Goal: Task Accomplishment & Management: Manage account settings

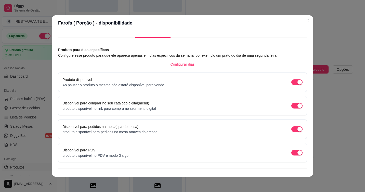
scroll to position [18, 0]
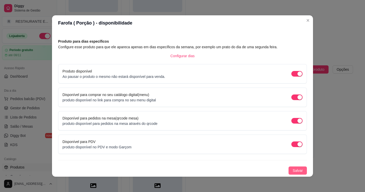
click at [293, 172] on span "Salvar" at bounding box center [298, 170] width 10 height 6
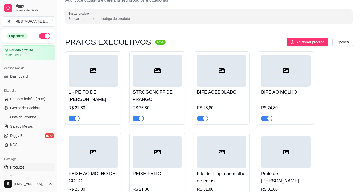
scroll to position [0, 0]
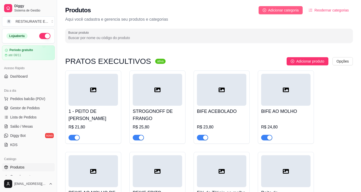
click at [291, 12] on span "Adicionar categoria" at bounding box center [283, 10] width 31 height 6
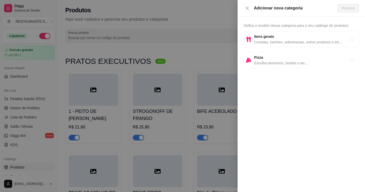
click at [286, 40] on span "Comidas, lanches, sobremesas, outros produtos e etc..." at bounding box center [302, 42] width 96 height 6
radio input "true"
click at [345, 8] on span "Próximo" at bounding box center [348, 8] width 13 height 6
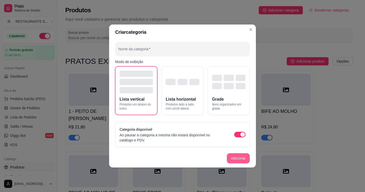
click at [243, 159] on button "Adicionar" at bounding box center [238, 158] width 23 height 10
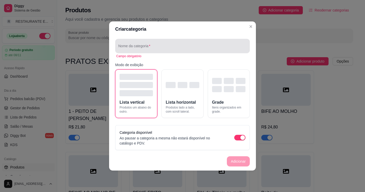
click at [156, 47] on input "Nome da categoria" at bounding box center [182, 47] width 128 height 5
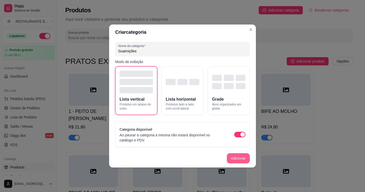
type input "Guarnições"
click at [239, 161] on button "Adicionar" at bounding box center [238, 158] width 23 height 10
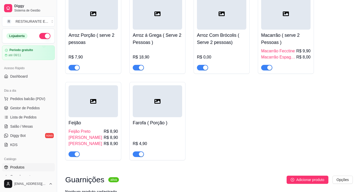
scroll to position [1806, 0]
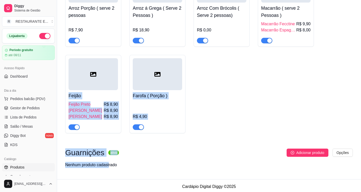
drag, startPoint x: 107, startPoint y: 75, endPoint x: 109, endPoint y: 164, distance: 89.5
drag, startPoint x: 109, startPoint y: 164, endPoint x: 198, endPoint y: 139, distance: 92.6
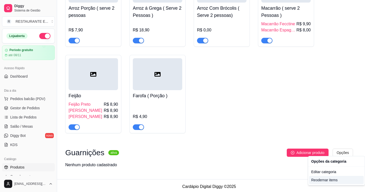
click at [330, 180] on div "Reodernar items" at bounding box center [336, 180] width 55 height 8
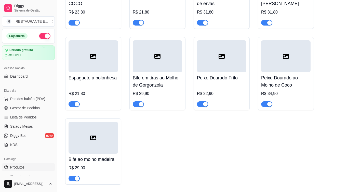
scroll to position [0, 0]
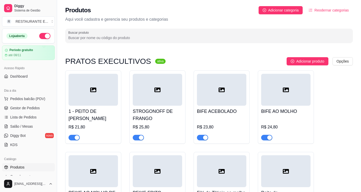
click at [335, 10] on span "Reodernar categorias" at bounding box center [331, 10] width 34 height 6
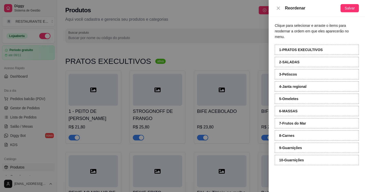
click at [296, 158] on strong "10 - Guarnições" at bounding box center [291, 160] width 25 height 4
click at [349, 8] on span "Salvar" at bounding box center [350, 8] width 10 height 6
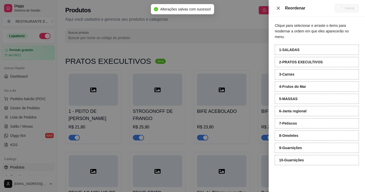
click at [278, 9] on icon "close" at bounding box center [278, 8] width 4 height 4
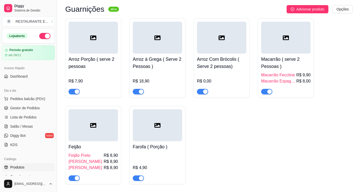
scroll to position [1806, 0]
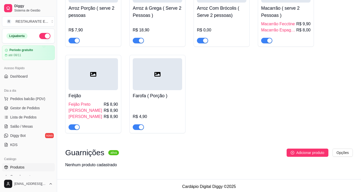
drag, startPoint x: 162, startPoint y: 71, endPoint x: 288, endPoint y: 68, distance: 125.7
click at [288, 68] on div "Arroz Porção ( serve 2 pessoas R$ 7,90 Arroz á Grega ( Serve 2 Pessoas ) R$ 18,…" at bounding box center [209, 50] width 288 height 166
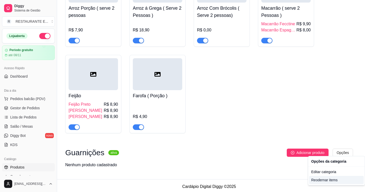
click at [328, 179] on div "Reodernar items" at bounding box center [336, 180] width 55 height 8
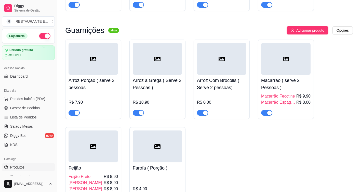
scroll to position [1729, 0]
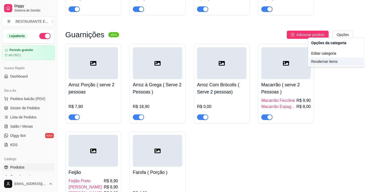
click at [333, 63] on div "Reodernar items" at bounding box center [336, 61] width 55 height 8
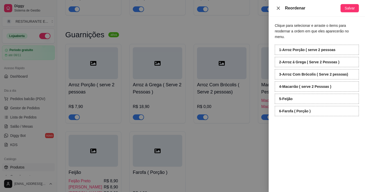
click at [279, 8] on icon "close" at bounding box center [278, 7] width 3 height 3
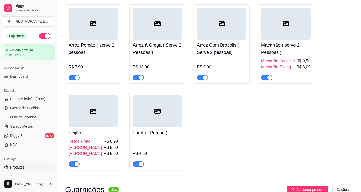
scroll to position [1806, 0]
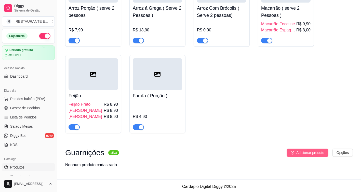
click at [308, 151] on span "Adicionar produto" at bounding box center [310, 153] width 28 height 6
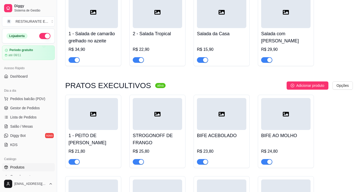
scroll to position [0, 0]
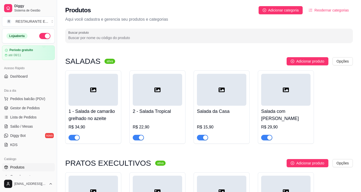
click at [323, 11] on span "Reodernar categorias" at bounding box center [331, 10] width 34 height 6
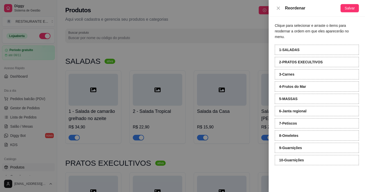
click at [301, 157] on div "10 - Guarnições" at bounding box center [317, 160] width 84 height 10
drag, startPoint x: 301, startPoint y: 156, endPoint x: 298, endPoint y: 182, distance: 25.4
click at [298, 182] on div "Clique para selecionar e arraste o items para reodernar a ordem em que eles apa…" at bounding box center [317, 104] width 96 height 175
click at [293, 158] on strong "10 - Guarnições" at bounding box center [291, 160] width 25 height 4
click at [294, 158] on strong "10 - Guarnições" at bounding box center [291, 160] width 25 height 4
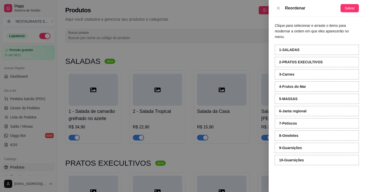
click at [294, 158] on strong "10 - Guarnições" at bounding box center [291, 160] width 25 height 4
click at [292, 145] on div "9 - Guarnições" at bounding box center [317, 147] width 84 height 10
click at [277, 9] on icon "close" at bounding box center [278, 8] width 4 height 4
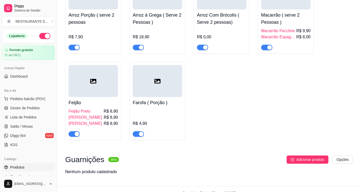
scroll to position [1806, 0]
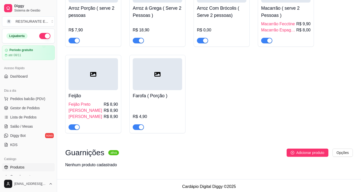
click at [91, 152] on h3 "Guarnições" at bounding box center [84, 152] width 39 height 6
drag, startPoint x: 91, startPoint y: 152, endPoint x: 107, endPoint y: 167, distance: 21.7
click at [107, 169] on div "Guarnições ativa Adicionar produto Opções Nenhum produto cadastrado" at bounding box center [209, 160] width 288 height 24
click at [105, 162] on div "Nenhum produto cadastrado" at bounding box center [91, 165] width 52 height 6
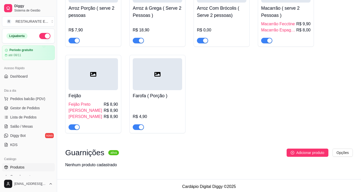
drag, startPoint x: 105, startPoint y: 161, endPoint x: 88, endPoint y: 152, distance: 19.4
click at [88, 152] on h3 "Guarnições" at bounding box center [84, 152] width 39 height 6
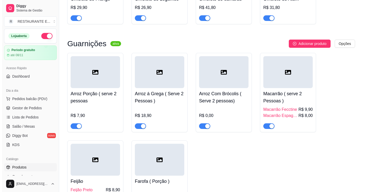
scroll to position [1729, 0]
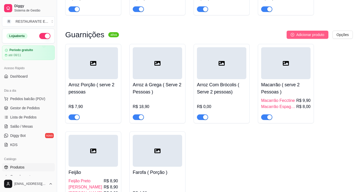
click at [313, 32] on span "Adicionar produto" at bounding box center [310, 35] width 28 height 6
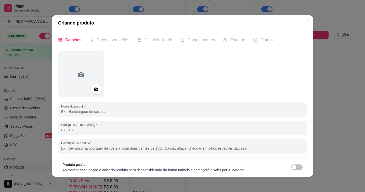
click at [91, 110] on input "Nome do produto" at bounding box center [182, 111] width 243 height 5
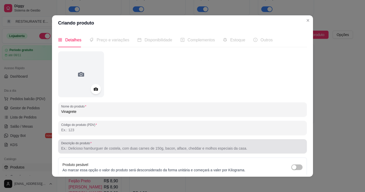
type input "Vinagrete"
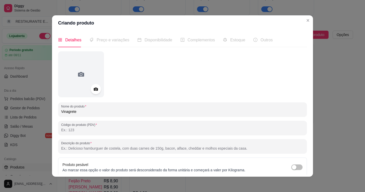
click at [116, 147] on input "Descrição do produto" at bounding box center [182, 148] width 243 height 5
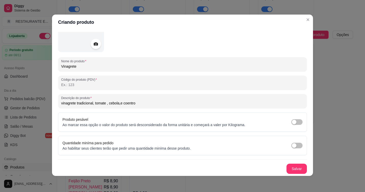
scroll to position [1, 0]
type input "vinagrete tradicional, tomate , cebola,e coentro"
click at [292, 163] on button "Salvar" at bounding box center [297, 168] width 20 height 10
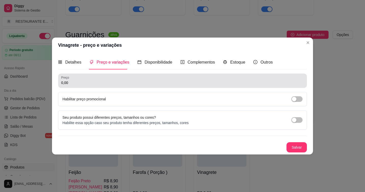
click at [103, 82] on input "0,00" at bounding box center [182, 82] width 243 height 5
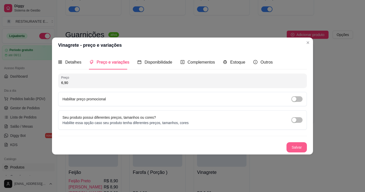
type input "6,90"
click at [294, 148] on button "Salvar" at bounding box center [297, 147] width 20 height 10
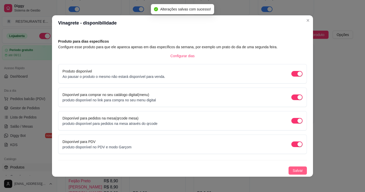
scroll to position [1, 0]
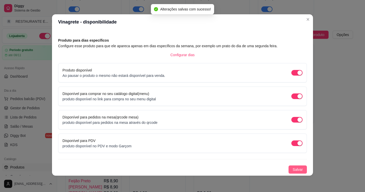
click at [293, 171] on span "Salvar" at bounding box center [298, 169] width 10 height 6
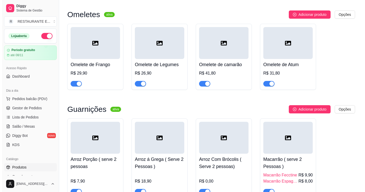
scroll to position [1653, 0]
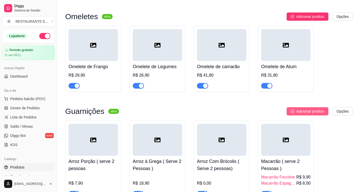
click at [315, 108] on span "Adicionar produto" at bounding box center [310, 111] width 28 height 6
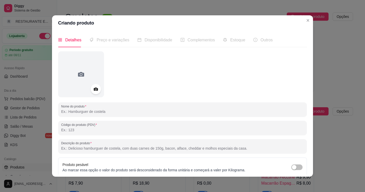
click at [96, 114] on input "Nome do produto" at bounding box center [182, 111] width 243 height 5
type input "p"
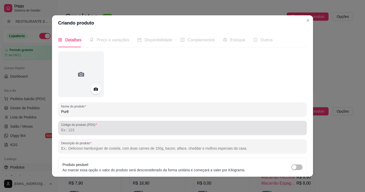
type input "Purê"
click at [81, 131] on input "Código do produto (PDV)" at bounding box center [182, 129] width 243 height 5
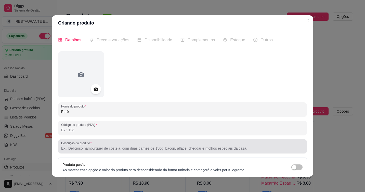
click at [85, 149] on input "Descrição do produto" at bounding box center [182, 148] width 243 height 5
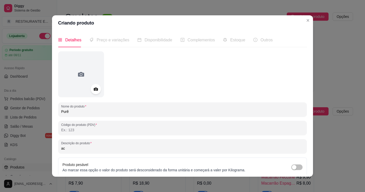
type input "a"
type input "p"
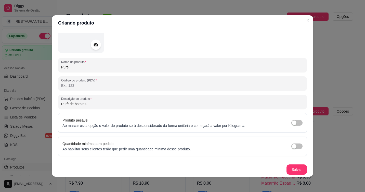
scroll to position [1, 0]
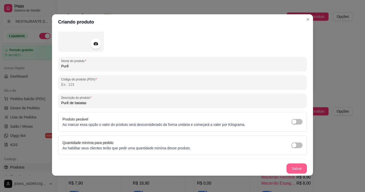
type input "Purê de batatas"
click at [290, 167] on button "Salvar" at bounding box center [296, 168] width 20 height 10
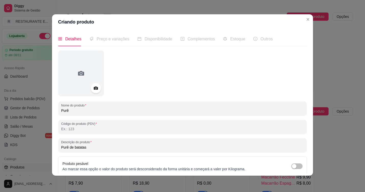
scroll to position [0, 0]
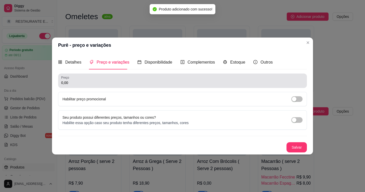
click at [89, 83] on input "0,00" at bounding box center [182, 82] width 243 height 5
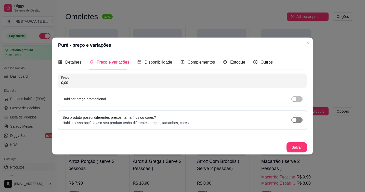
click at [297, 121] on button "button" at bounding box center [296, 120] width 11 height 6
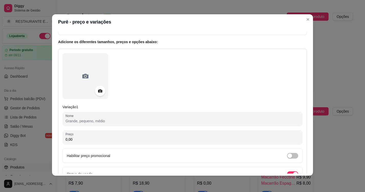
scroll to position [51, 0]
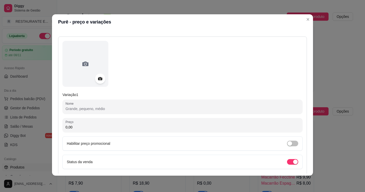
click at [96, 128] on input "0,00" at bounding box center [182, 126] width 234 height 5
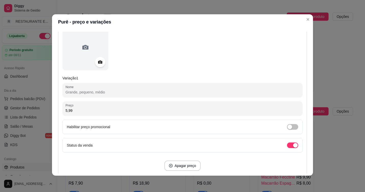
scroll to position [76, 0]
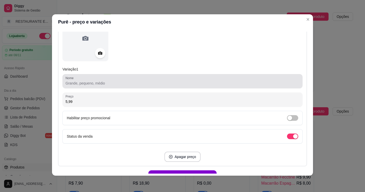
type input "5,99"
click at [116, 83] on input "Nome" at bounding box center [182, 83] width 234 height 5
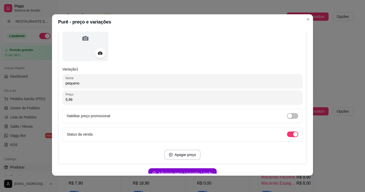
click at [65, 84] on input "pequeno" at bounding box center [182, 83] width 234 height 5
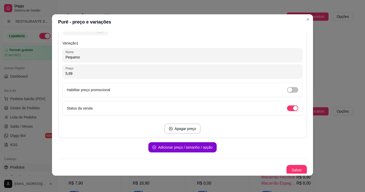
scroll to position [104, 0]
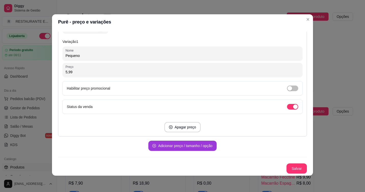
type input "Pequeno"
click at [170, 147] on button "Adicionar preço / tamanho / opção" at bounding box center [182, 145] width 68 height 10
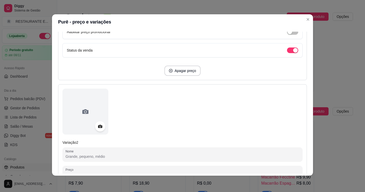
scroll to position [180, 0]
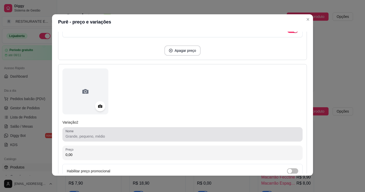
click at [89, 138] on input "Nome" at bounding box center [182, 136] width 234 height 5
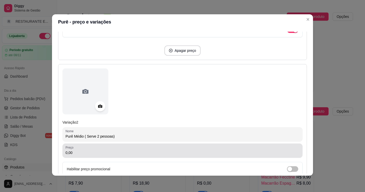
type input "Purê Médio ( Serve 2 pessoas)"
click at [73, 152] on input "0,00" at bounding box center [182, 152] width 234 height 5
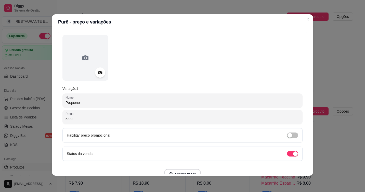
scroll to position [53, 0]
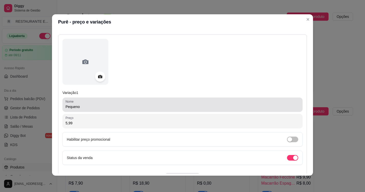
type input "14,90"
click at [84, 108] on input "Pequeno" at bounding box center [182, 106] width 234 height 5
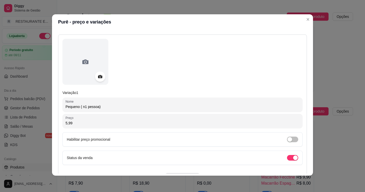
click at [82, 109] on input "Pequeno ( n1 pessoa)" at bounding box center [182, 106] width 234 height 5
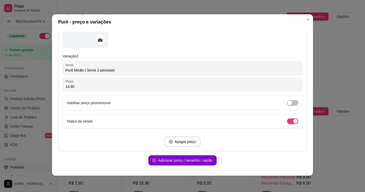
scroll to position [261, 0]
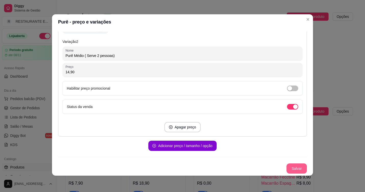
type input "Pequeno ( 1 pessoa)"
click at [289, 168] on button "Salvar" at bounding box center [296, 168] width 20 height 10
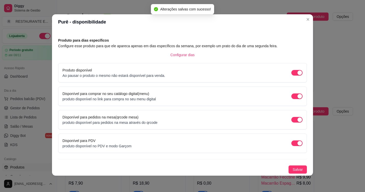
scroll to position [18, 0]
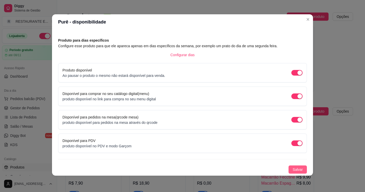
click at [293, 170] on span "Salvar" at bounding box center [298, 169] width 10 height 6
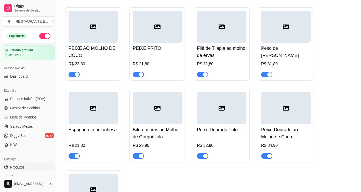
scroll to position [0, 0]
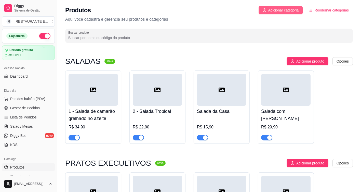
click at [288, 12] on span "Adicionar categoria" at bounding box center [283, 10] width 31 height 6
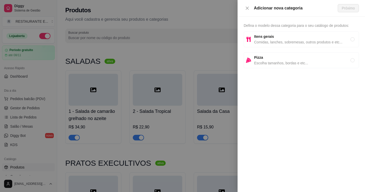
click at [301, 43] on span "Comidas, lanches, sobremesas, outros produtos e etc..." at bounding box center [302, 42] width 96 height 6
radio input "true"
click at [349, 8] on span "Próximo" at bounding box center [348, 8] width 13 height 6
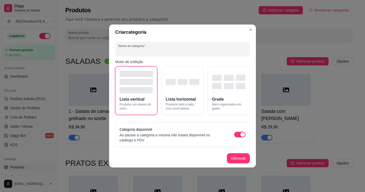
click at [158, 53] on input "Nome da categoria" at bounding box center [182, 50] width 128 height 5
type input "Sucos Copos"
click at [240, 159] on button "Adicionar" at bounding box center [238, 158] width 23 height 10
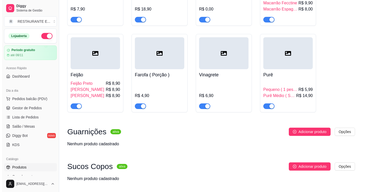
scroll to position [1840, 0]
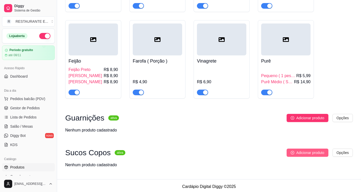
click at [317, 152] on span "Adicionar produto" at bounding box center [310, 153] width 28 height 6
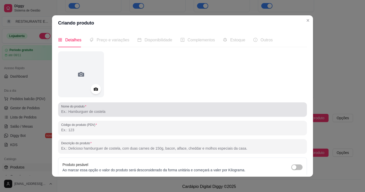
click at [79, 112] on input "Nome do produto" at bounding box center [182, 111] width 243 height 5
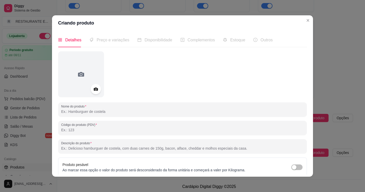
type input "a"
click at [61, 111] on input "suco copo" at bounding box center [182, 111] width 243 height 5
click at [70, 113] on input "Suco copo" at bounding box center [182, 111] width 243 height 5
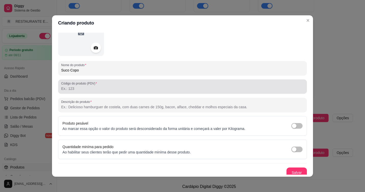
scroll to position [44, 0]
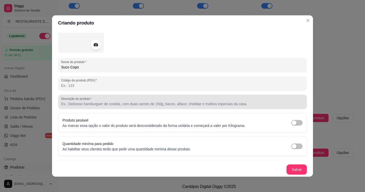
type input "Suco Copo"
click at [89, 106] on input "Descrição do produto" at bounding box center [182, 103] width 243 height 5
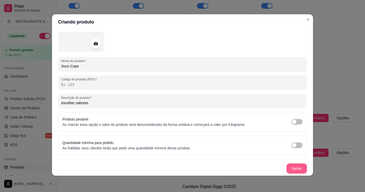
type input "escolher sabores"
click at [289, 167] on button "Salvar" at bounding box center [296, 168] width 20 height 10
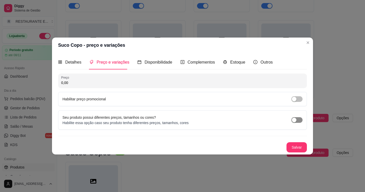
click at [298, 119] on span "button" at bounding box center [296, 120] width 11 height 6
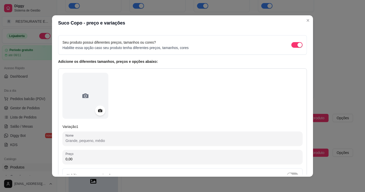
scroll to position [51, 0]
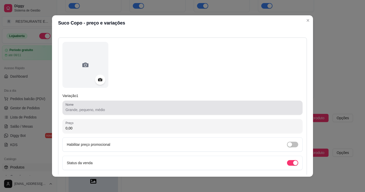
click at [111, 111] on input "Nome" at bounding box center [182, 109] width 234 height 5
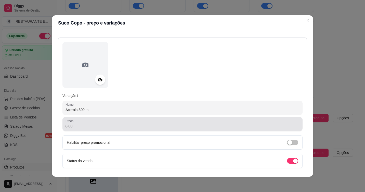
type input "Acerola 300 ml"
click at [84, 123] on div "0,00" at bounding box center [182, 124] width 234 height 10
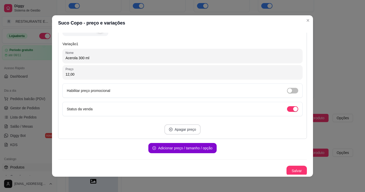
scroll to position [104, 0]
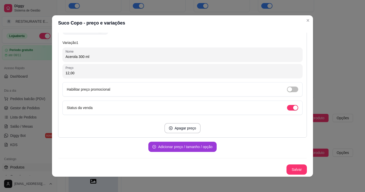
type input "12,00"
click at [181, 148] on button "Adicionar preço / tamanho / opção" at bounding box center [182, 146] width 68 height 10
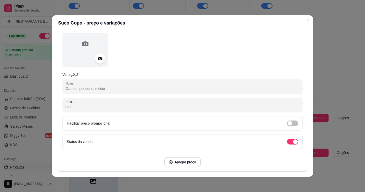
scroll to position [231, 0]
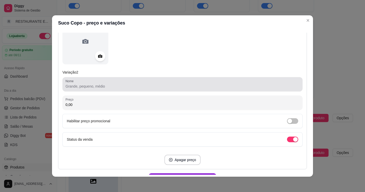
click at [95, 88] on input "Nome" at bounding box center [182, 86] width 234 height 5
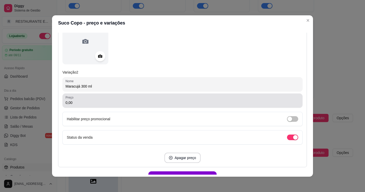
type input "Maracujá 300 ml"
click at [86, 103] on input "0,00" at bounding box center [182, 102] width 234 height 5
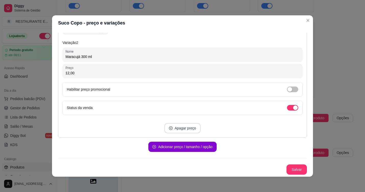
scroll to position [1, 0]
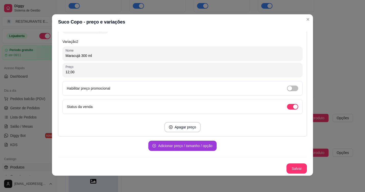
type input "12,00"
click at [179, 148] on button "Adicionar preço / tamanho / opção" at bounding box center [182, 145] width 68 height 10
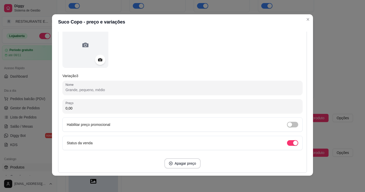
scroll to position [388, 0]
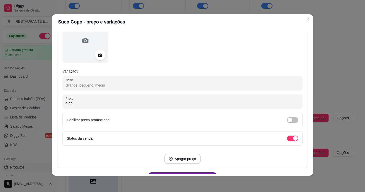
click at [94, 85] on input "Nome" at bounding box center [182, 85] width 234 height 5
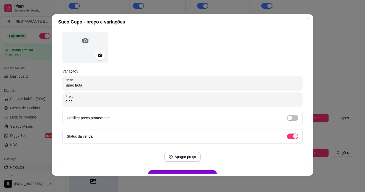
click at [65, 85] on input "limão fruta" at bounding box center [182, 85] width 234 height 5
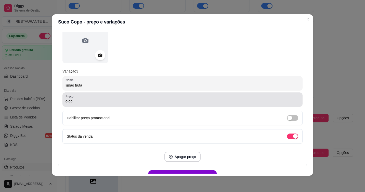
type input "limão fruta"
click at [96, 102] on input "0,00" at bounding box center [182, 101] width 234 height 5
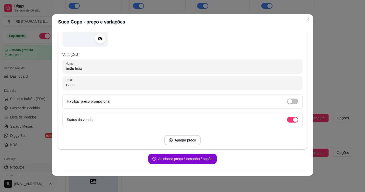
scroll to position [418, 0]
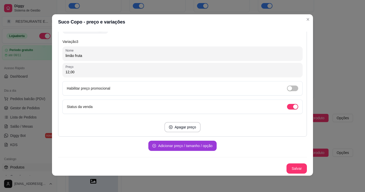
type input "12,00"
click at [183, 146] on button "Adicionar preço / tamanho / opção" at bounding box center [182, 145] width 68 height 10
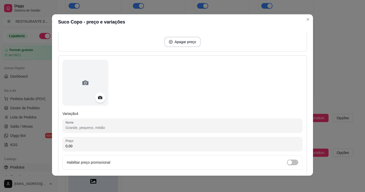
scroll to position [545, 0]
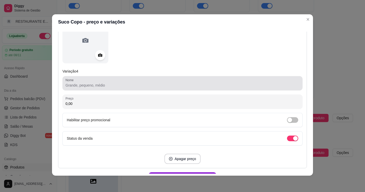
click at [88, 86] on input "Nome" at bounding box center [182, 85] width 234 height 5
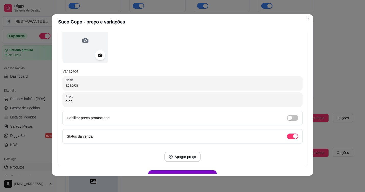
drag, startPoint x: 65, startPoint y: 85, endPoint x: 85, endPoint y: 121, distance: 41.1
click at [65, 85] on input "abacaxi" at bounding box center [182, 85] width 234 height 5
click at [86, 85] on input "Abacaxi" at bounding box center [182, 85] width 234 height 5
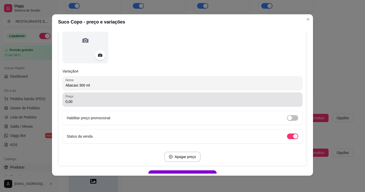
type input "Abacaxi 300 ml"
click at [81, 103] on input "0,00" at bounding box center [182, 101] width 234 height 5
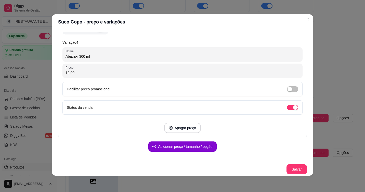
scroll to position [575, 0]
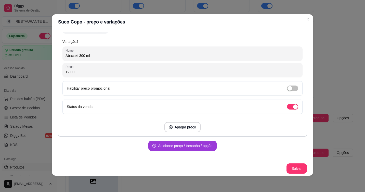
type input "12,00"
click at [180, 146] on button "Adicionar preço / tamanho / opção" at bounding box center [182, 145] width 68 height 10
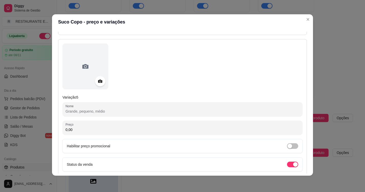
scroll to position [677, 0]
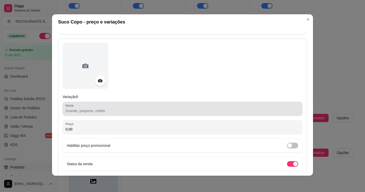
click at [89, 110] on input "Nome" at bounding box center [182, 110] width 234 height 5
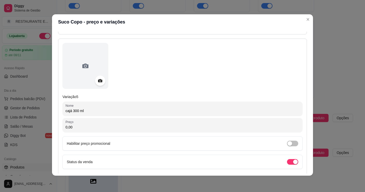
click at [65, 110] on input "cajá 300 ml" at bounding box center [182, 110] width 234 height 5
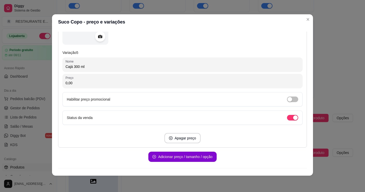
scroll to position [728, 0]
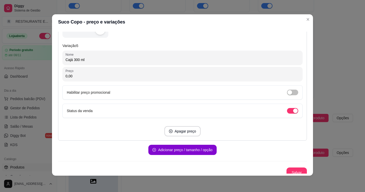
type input "Cajá 300 ml"
click at [87, 74] on input "0,00" at bounding box center [182, 75] width 234 height 5
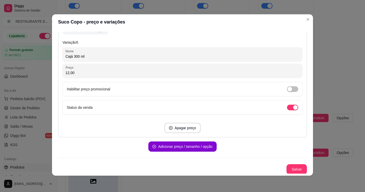
scroll to position [732, 0]
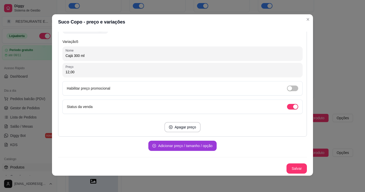
type input "12,00"
click at [172, 145] on button "Adicionar preço / tamanho / opção" at bounding box center [182, 145] width 68 height 10
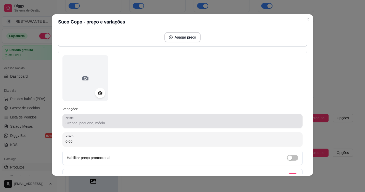
scroll to position [834, 0]
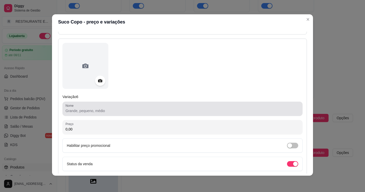
click at [103, 111] on input "Nome" at bounding box center [182, 110] width 234 height 5
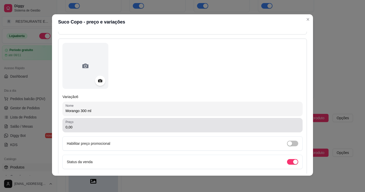
type input "Morango 300 ml"
click at [82, 129] on input "0,00" at bounding box center [182, 126] width 234 height 5
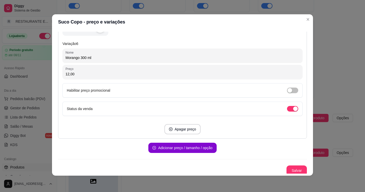
scroll to position [889, 0]
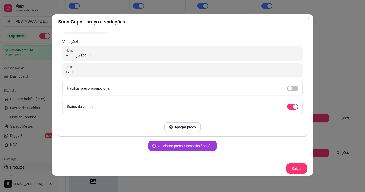
type input "12,00"
click at [173, 145] on button "Adicionar preço / tamanho / opção" at bounding box center [182, 146] width 66 height 10
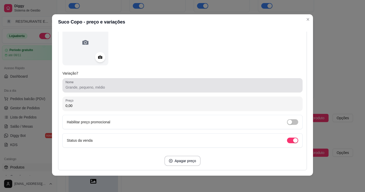
scroll to position [1016, 0]
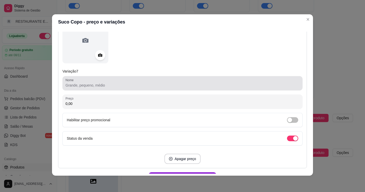
click at [90, 84] on input "Nome" at bounding box center [182, 85] width 234 height 5
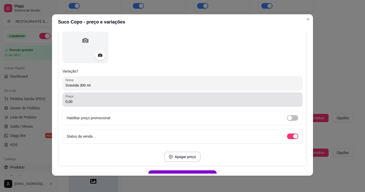
type input "Graviola 300 ml"
click at [78, 101] on input "0,00" at bounding box center [182, 101] width 234 height 5
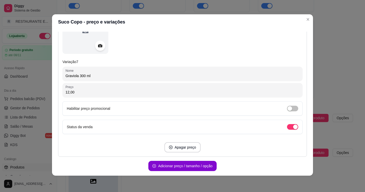
scroll to position [1046, 0]
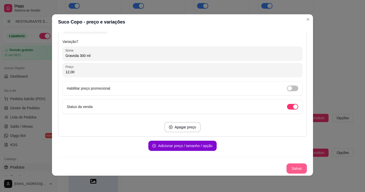
type input "12,00"
click at [291, 167] on button "Salvar" at bounding box center [297, 168] width 20 height 10
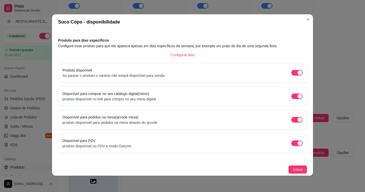
scroll to position [18, 0]
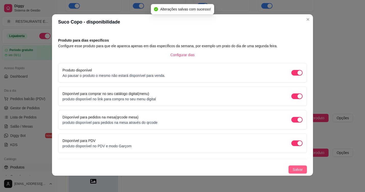
click at [294, 169] on span "Salvar" at bounding box center [298, 169] width 10 height 6
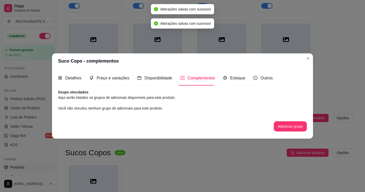
scroll to position [0, 0]
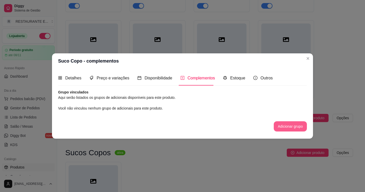
click at [290, 127] on button "Adicionar grupo" at bounding box center [290, 126] width 33 height 10
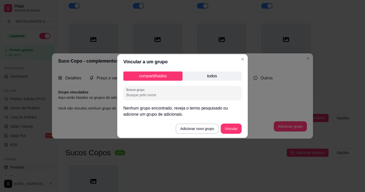
click at [217, 77] on p "todos" at bounding box center [211, 75] width 59 height 9
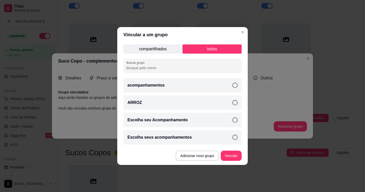
click at [166, 50] on p "compartilhados" at bounding box center [152, 48] width 59 height 9
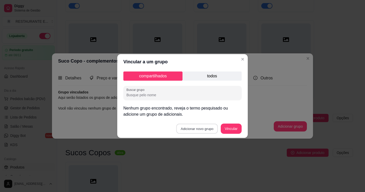
click at [199, 129] on button "Adicionar novo grupo" at bounding box center [197, 129] width 42 height 10
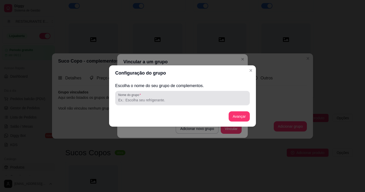
click at [155, 100] on input "Nome do grupo" at bounding box center [182, 99] width 128 height 5
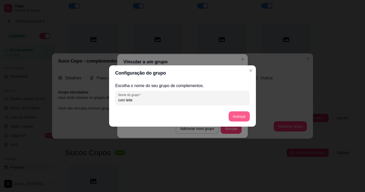
type input "com leite"
click at [240, 115] on button "Avançar" at bounding box center [239, 116] width 21 height 10
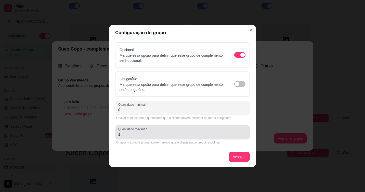
click at [128, 135] on input "1" at bounding box center [182, 134] width 128 height 5
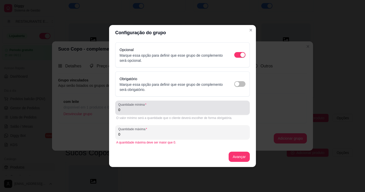
type input "0"
click at [125, 111] on input "0" at bounding box center [182, 109] width 128 height 5
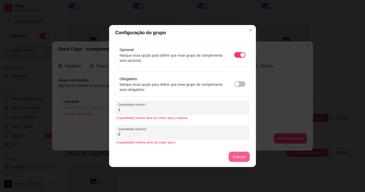
type input "1"
click at [242, 158] on button "Avançar" at bounding box center [239, 156] width 21 height 10
click at [238, 156] on button "Avançar" at bounding box center [239, 156] width 21 height 10
click at [241, 158] on button "Avançar" at bounding box center [239, 156] width 21 height 10
click at [127, 136] on input "0" at bounding box center [182, 134] width 128 height 5
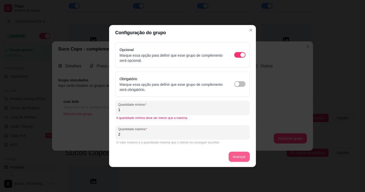
type input "2"
click at [239, 157] on button "Avançar" at bounding box center [239, 156] width 21 height 10
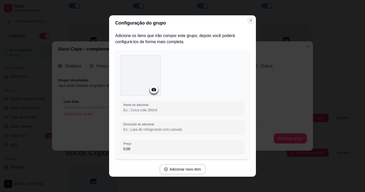
click at [249, 20] on icon "Close" at bounding box center [251, 20] width 4 height 4
click at [250, 21] on icon "Close" at bounding box center [251, 20] width 4 height 4
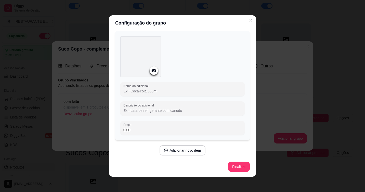
scroll to position [1, 0]
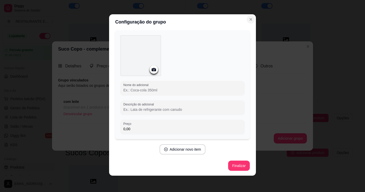
click at [249, 18] on icon "Close" at bounding box center [251, 19] width 4 height 4
click at [249, 21] on icon "Close" at bounding box center [251, 19] width 4 height 4
click at [235, 164] on button "Finalizar" at bounding box center [239, 165] width 22 height 10
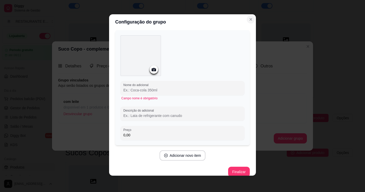
click at [250, 19] on icon "Close" at bounding box center [251, 19] width 4 height 4
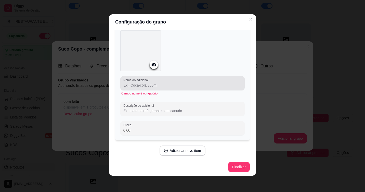
scroll to position [25, 0]
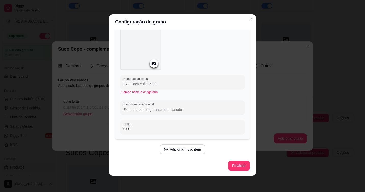
click at [157, 84] on input "Nome do adicional" at bounding box center [182, 83] width 118 height 5
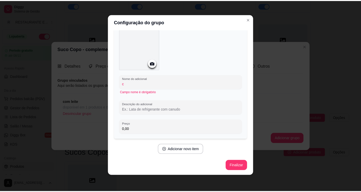
scroll to position [19, 0]
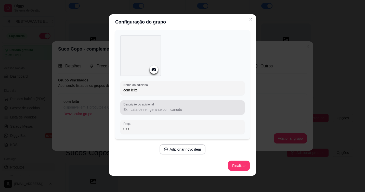
type input "com leite"
click at [150, 113] on div "Descrição do adicional" at bounding box center [182, 107] width 124 height 14
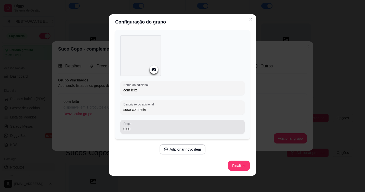
type input "suco com leite"
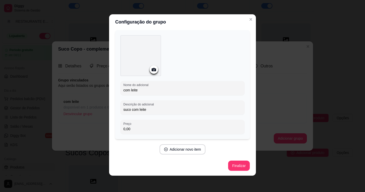
click at [134, 129] on input "0,00" at bounding box center [182, 128] width 118 height 5
type input "5,00"
click at [233, 167] on button "Finalizar" at bounding box center [238, 166] width 21 height 10
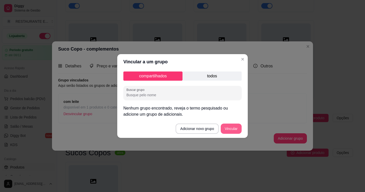
click at [235, 130] on button "Vincular" at bounding box center [231, 128] width 21 height 10
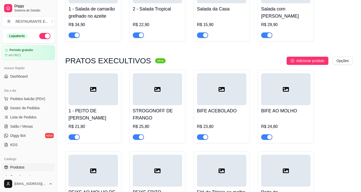
scroll to position [0, 0]
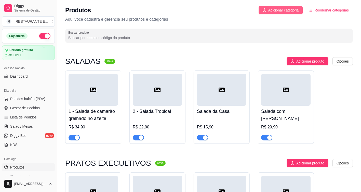
click at [281, 10] on span "Adicionar categoria" at bounding box center [283, 10] width 31 height 6
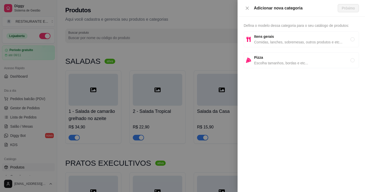
click at [283, 38] on span "Itens gerais" at bounding box center [302, 37] width 96 height 6
radio input "true"
click at [349, 7] on span "Próximo" at bounding box center [348, 8] width 13 height 6
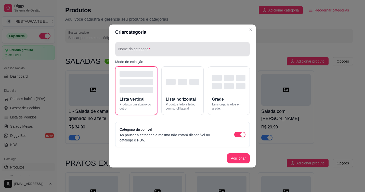
click at [143, 49] on input "Nome da categoria" at bounding box center [182, 50] width 128 height 5
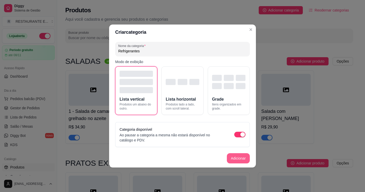
type input "Refrigerantes"
click at [237, 159] on button "Adicionar" at bounding box center [238, 158] width 23 height 10
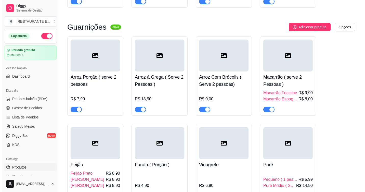
scroll to position [1972, 0]
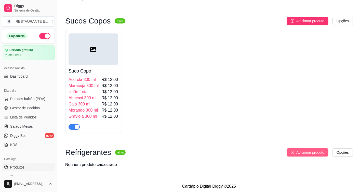
click at [314, 151] on span "Adicionar produto" at bounding box center [310, 152] width 28 height 6
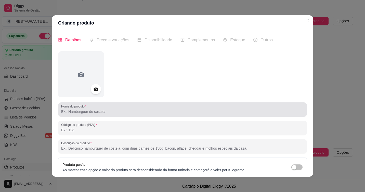
click at [92, 114] on input "Nome do produto" at bounding box center [182, 111] width 243 height 5
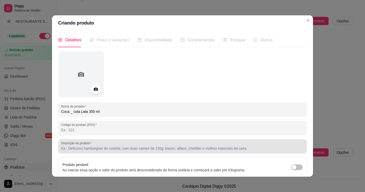
type input "Coca _ cola Lata 350 ml"
click at [97, 150] on input "Descrição do produto" at bounding box center [182, 148] width 243 height 5
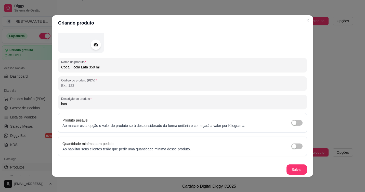
scroll to position [1, 0]
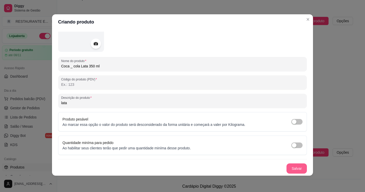
type input "lata"
click at [294, 169] on button "Salvar" at bounding box center [297, 168] width 20 height 10
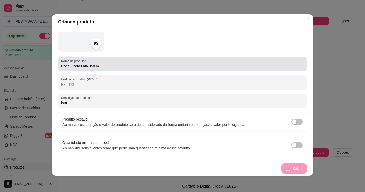
scroll to position [0, 0]
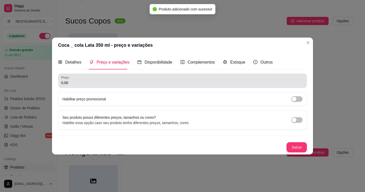
click at [84, 81] on input "0,00" at bounding box center [182, 82] width 243 height 5
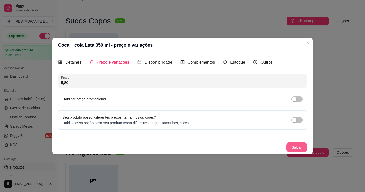
type input "5,80"
click at [296, 149] on button "Salvar" at bounding box center [296, 147] width 20 height 10
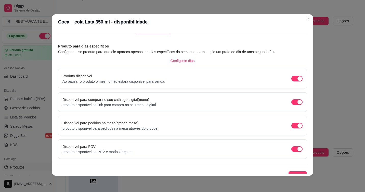
scroll to position [18, 0]
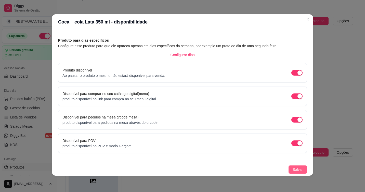
click at [293, 170] on span "Salvar" at bounding box center [298, 169] width 10 height 6
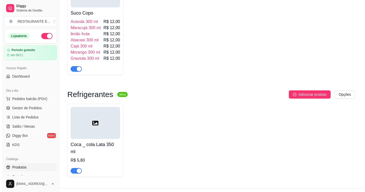
scroll to position [2032, 0]
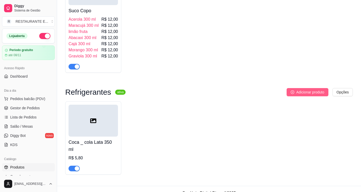
click at [313, 91] on span "Adicionar produto" at bounding box center [310, 92] width 28 height 6
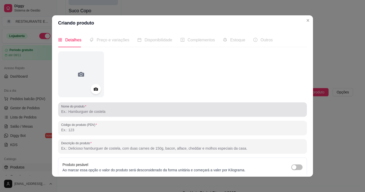
click at [129, 113] on input "Nome do produto" at bounding box center [182, 111] width 243 height 5
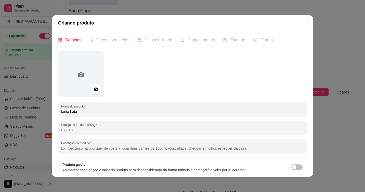
click at [61, 111] on input "fanta Lata" at bounding box center [182, 111] width 243 height 5
click at [88, 112] on input "Fanta Lata" at bounding box center [182, 111] width 243 height 5
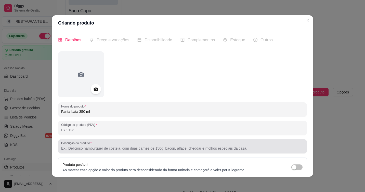
type input "Fanta Lata 350 ml"
click at [93, 149] on input "Descrição do produto" at bounding box center [182, 148] width 243 height 5
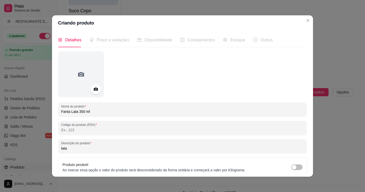
click at [61, 149] on input "lata" at bounding box center [182, 148] width 243 height 5
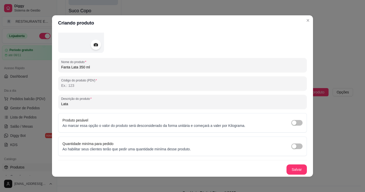
scroll to position [1, 0]
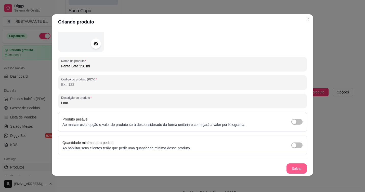
type input "Lata"
click at [289, 170] on button "Salvar" at bounding box center [296, 168] width 20 height 10
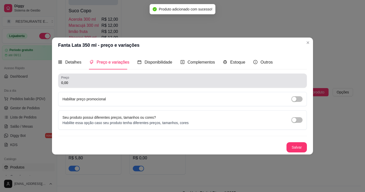
click at [78, 86] on div "Preço 0,00" at bounding box center [182, 80] width 249 height 14
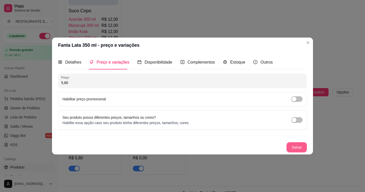
type input "5,80"
click at [294, 149] on button "Salvar" at bounding box center [296, 147] width 20 height 10
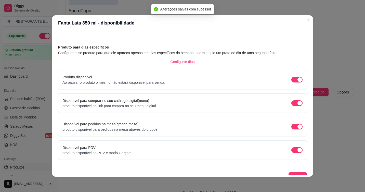
scroll to position [18, 0]
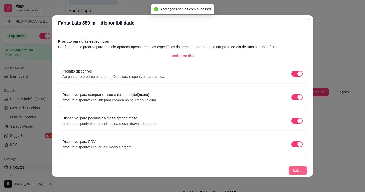
click at [294, 169] on span "Salvar" at bounding box center [298, 170] width 10 height 6
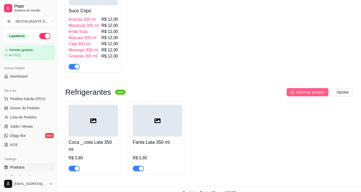
click at [316, 91] on span "Adicionar produto" at bounding box center [310, 92] width 28 height 6
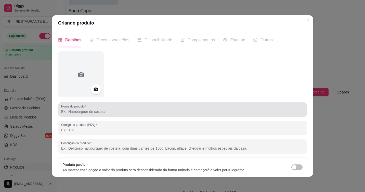
click at [75, 113] on input "Nome do produto" at bounding box center [182, 111] width 243 height 5
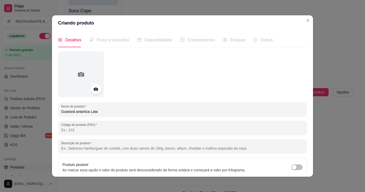
click at [75, 113] on input "Guaraná antartica Lata" at bounding box center [182, 111] width 243 height 5
click at [115, 105] on div "Guaraná Antartica Lata" at bounding box center [182, 109] width 243 height 10
click at [116, 111] on input "Guaraná Antartica Lata" at bounding box center [182, 111] width 243 height 5
click at [80, 112] on input "Guaraná Antartica Lata 350 ml" at bounding box center [182, 111] width 243 height 5
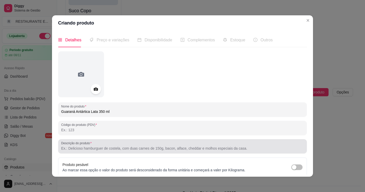
type input "Guaraná Antártica Lata 350 ml"
click at [89, 148] on input "Descrição do produto" at bounding box center [182, 148] width 243 height 5
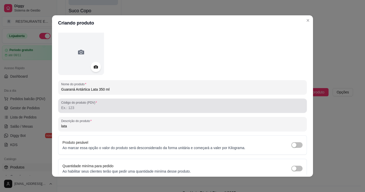
scroll to position [44, 0]
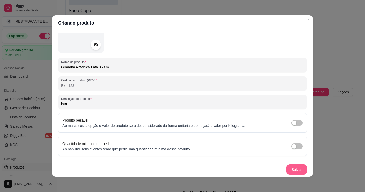
type input "lata"
click at [293, 169] on button "Salvar" at bounding box center [296, 169] width 20 height 10
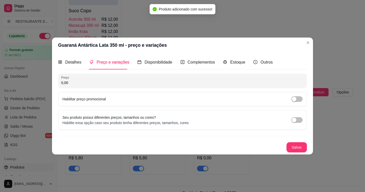
scroll to position [0, 0]
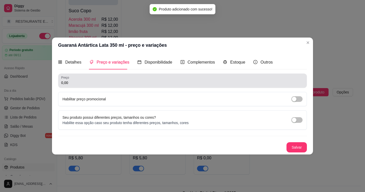
click at [99, 85] on input "0,00" at bounding box center [182, 82] width 243 height 5
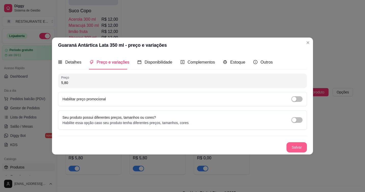
type input "5,80"
click at [301, 148] on button "Salvar" at bounding box center [297, 147] width 20 height 10
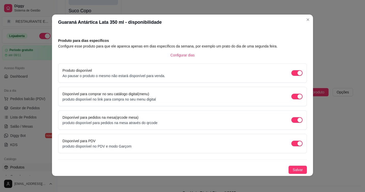
scroll to position [1, 0]
click at [293, 169] on span "Salvar" at bounding box center [298, 169] width 10 height 6
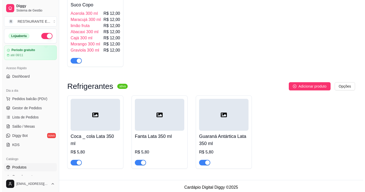
scroll to position [2039, 0]
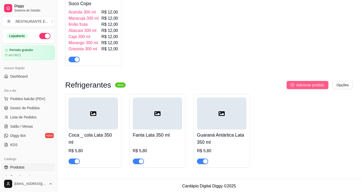
click at [311, 82] on span "Adicionar produto" at bounding box center [310, 85] width 28 height 6
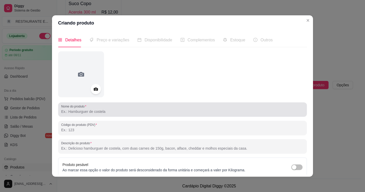
click at [82, 114] on div at bounding box center [182, 109] width 243 height 10
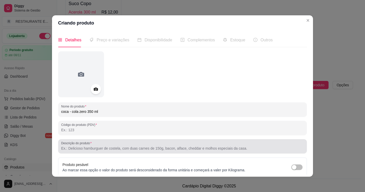
type input "coca - cola zero 350 ml"
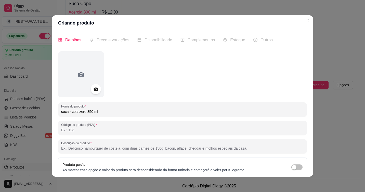
click at [91, 149] on input "Descrição do produto" at bounding box center [182, 148] width 243 height 5
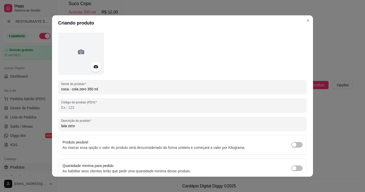
scroll to position [44, 0]
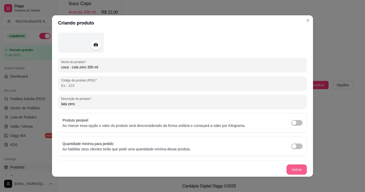
type input "lata zero"
click at [292, 171] on button "Salvar" at bounding box center [296, 169] width 20 height 10
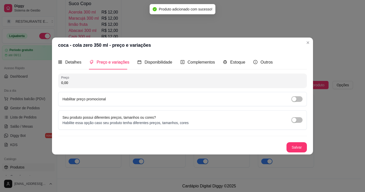
scroll to position [0, 0]
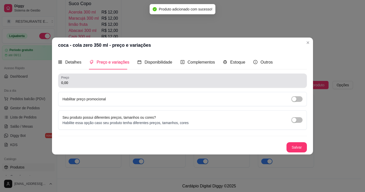
click at [82, 83] on input "0,00" at bounding box center [182, 82] width 243 height 5
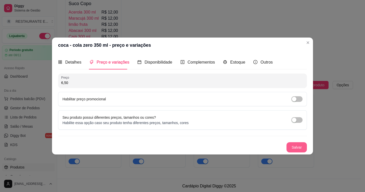
type input "6,50"
click at [296, 146] on button "Salvar" at bounding box center [296, 147] width 20 height 10
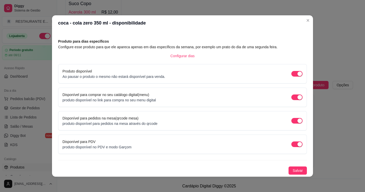
scroll to position [1, 0]
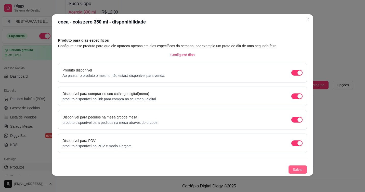
click at [294, 171] on span "Salvar" at bounding box center [298, 169] width 10 height 6
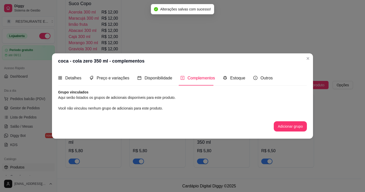
scroll to position [0, 0]
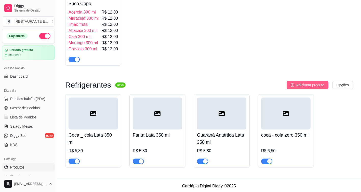
click at [316, 82] on span "Adicionar produto" at bounding box center [310, 85] width 28 height 6
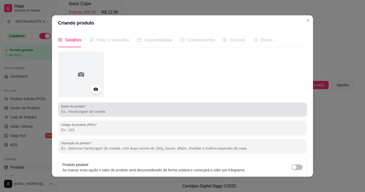
click at [76, 112] on input "Nome do produto" at bounding box center [182, 111] width 243 height 5
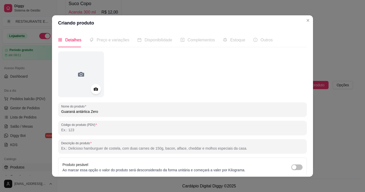
click at [74, 112] on input "Guaraná antártica Zero" at bounding box center [182, 111] width 243 height 5
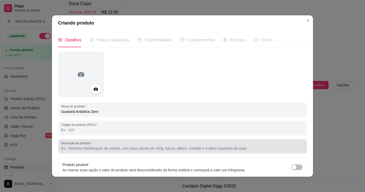
type input "Guaraná Antártica Zero"
click at [78, 147] on input "Descrição do produto" at bounding box center [182, 148] width 243 height 5
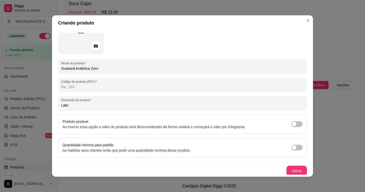
scroll to position [44, 0]
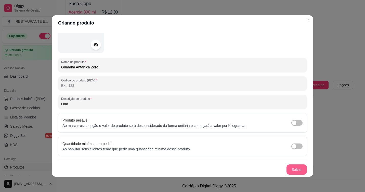
type input "Lata"
click at [291, 168] on button "Salvar" at bounding box center [297, 169] width 20 height 10
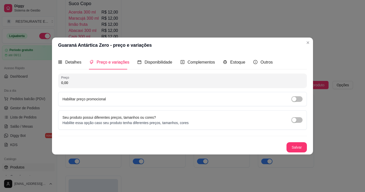
click at [108, 87] on div "Preço 0,00" at bounding box center [182, 80] width 249 height 14
type input "6,50"
click at [301, 149] on button "Salvar" at bounding box center [297, 147] width 20 height 10
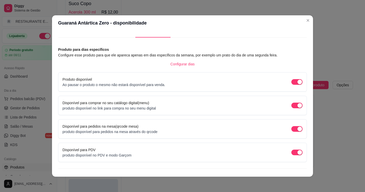
scroll to position [18, 0]
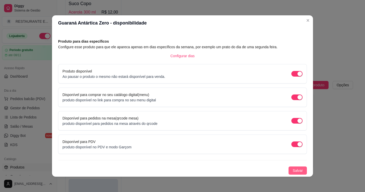
click at [293, 171] on span "Salvar" at bounding box center [298, 170] width 10 height 6
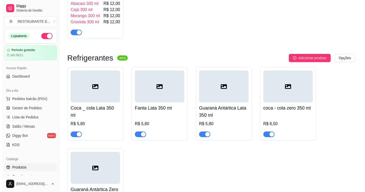
scroll to position [2062, 0]
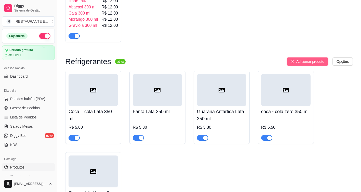
click at [311, 60] on span "Adicionar produto" at bounding box center [310, 62] width 28 height 6
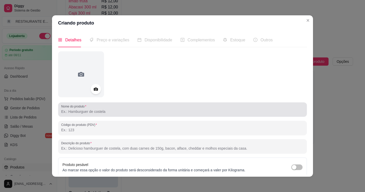
click at [95, 111] on input "Nome do produto" at bounding box center [182, 111] width 243 height 5
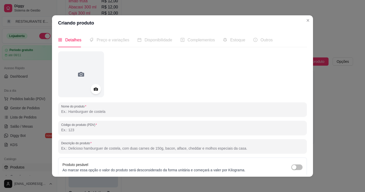
type input "c"
click at [68, 112] on input "Coca lt" at bounding box center [182, 111] width 243 height 5
click at [68, 111] on input "Coca 1 lt" at bounding box center [182, 111] width 243 height 5
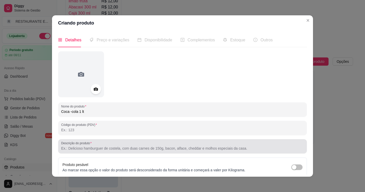
type input "Coca -cola 1 lt"
click at [103, 148] on input "Descrição do produto" at bounding box center [182, 148] width 243 height 5
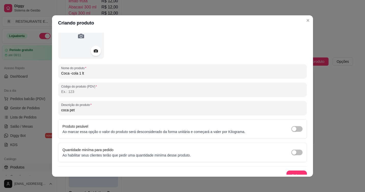
scroll to position [44, 0]
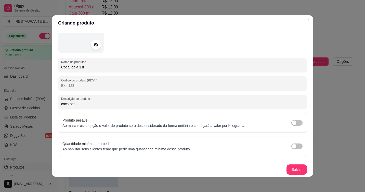
click at [69, 104] on input "coca pet" at bounding box center [182, 103] width 243 height 5
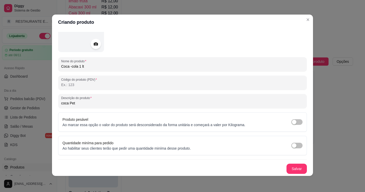
scroll to position [1, 0]
type input "coca Pet"
click at [295, 164] on button "Salvar" at bounding box center [296, 168] width 20 height 10
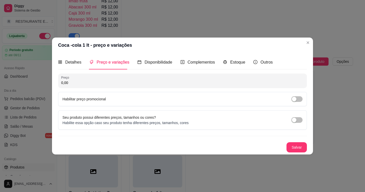
click at [88, 83] on input "0,00" at bounding box center [182, 82] width 243 height 5
type input "9,80"
click at [296, 147] on button "Salvar" at bounding box center [296, 147] width 20 height 10
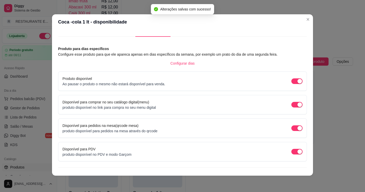
scroll to position [18, 0]
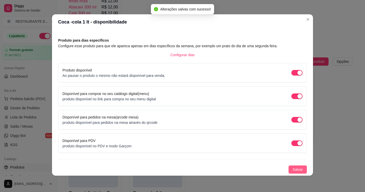
click at [293, 170] on span "Salvar" at bounding box center [298, 169] width 10 height 6
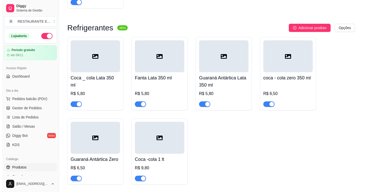
scroll to position [2113, 0]
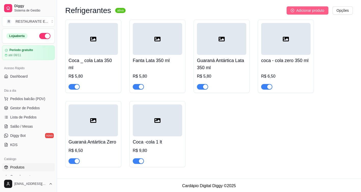
click at [317, 8] on span "Adicionar produto" at bounding box center [310, 11] width 28 height 6
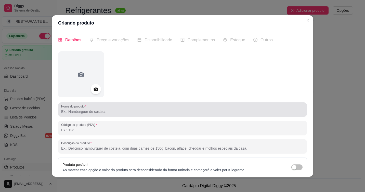
click at [103, 111] on input "Nome do produto" at bounding box center [182, 111] width 243 height 5
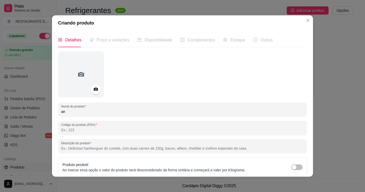
type input "a"
click at [76, 113] on input "Guaraná antartica" at bounding box center [182, 111] width 243 height 5
click at [91, 111] on input "Guaraná Antartica" at bounding box center [182, 111] width 243 height 5
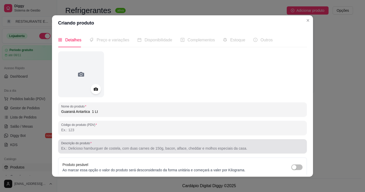
type input "Guaraná Antartica 1 Lt"
click at [91, 148] on input "Descrição do produto" at bounding box center [182, 148] width 243 height 5
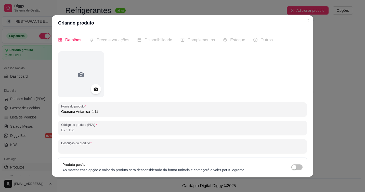
type input "l"
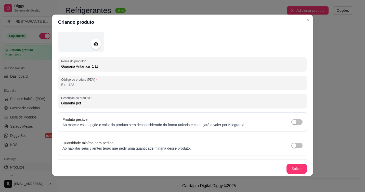
scroll to position [1, 0]
type input "Guaraná pet"
click at [292, 169] on button "Salvar" at bounding box center [296, 168] width 20 height 10
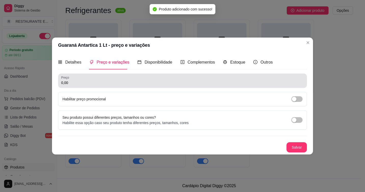
drag, startPoint x: 81, startPoint y: 84, endPoint x: 86, endPoint y: 88, distance: 6.8
click at [81, 84] on input "0,00" at bounding box center [182, 82] width 243 height 5
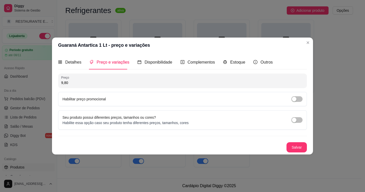
type input "9,80"
click at [296, 149] on button "Salvar" at bounding box center [297, 147] width 20 height 10
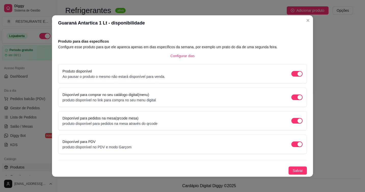
scroll to position [1, 0]
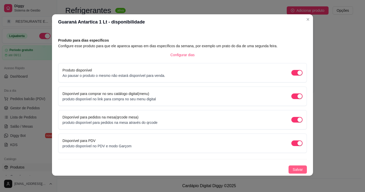
click at [293, 169] on span "Salvar" at bounding box center [298, 169] width 10 height 6
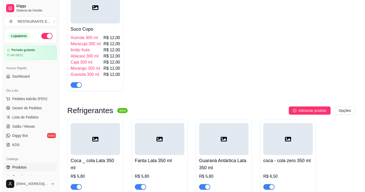
scroll to position [2012, 0]
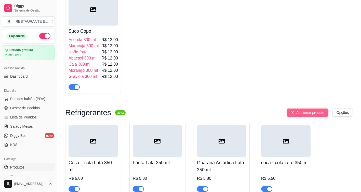
click at [311, 112] on span "Adicionar produto" at bounding box center [310, 113] width 28 height 6
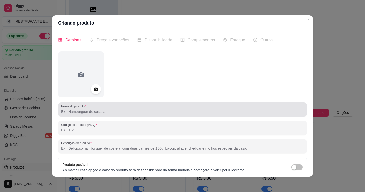
click at [99, 112] on input "Nome do produto" at bounding box center [182, 111] width 243 height 5
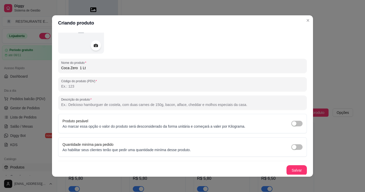
scroll to position [44, 0]
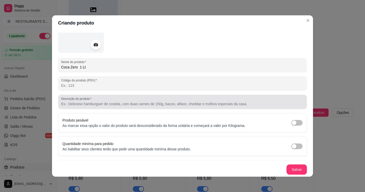
type input "Coca Zero 1 Lt"
click at [84, 105] on input "Descrição do produto" at bounding box center [182, 103] width 243 height 5
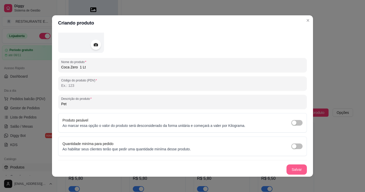
type input "Pet"
click at [295, 167] on button "Salvar" at bounding box center [297, 169] width 20 height 10
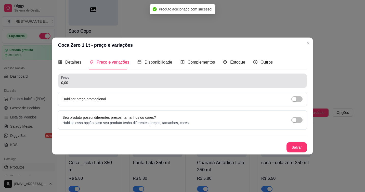
click at [78, 84] on input "0,00" at bounding box center [182, 82] width 243 height 5
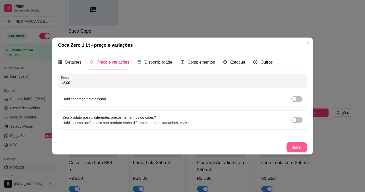
type input "12,00"
click at [300, 146] on button "Salvar" at bounding box center [297, 147] width 20 height 10
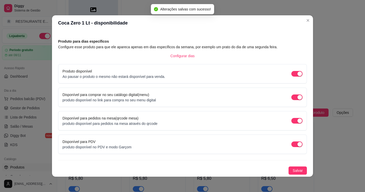
scroll to position [1, 0]
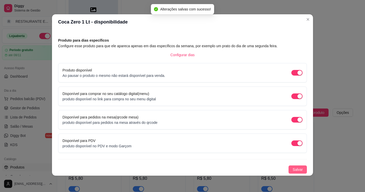
click at [293, 169] on span "Salvar" at bounding box center [298, 169] width 10 height 6
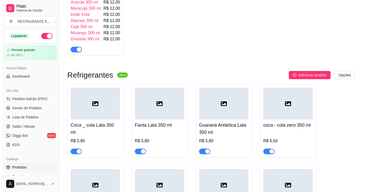
scroll to position [2037, 0]
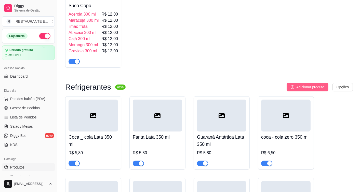
click at [319, 85] on span "Adicionar produto" at bounding box center [310, 87] width 28 height 6
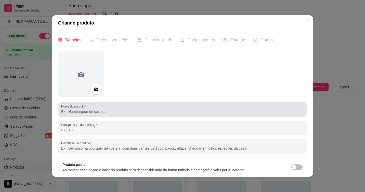
click at [139, 112] on input "Nome do produto" at bounding box center [182, 111] width 243 height 5
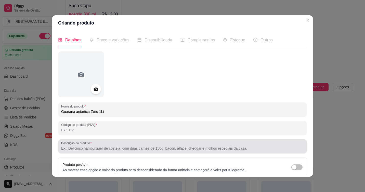
type input "Guaraná antártica Zero 1Lt"
click at [94, 148] on input "Descrição do produto" at bounding box center [182, 148] width 243 height 5
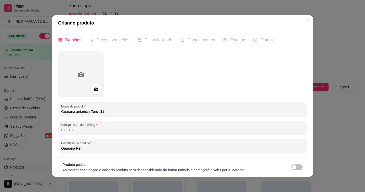
click at [64, 149] on input "Gauraná Pet" at bounding box center [182, 148] width 243 height 5
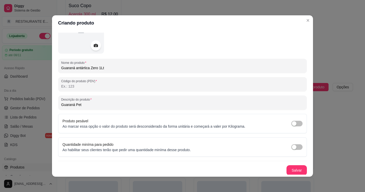
scroll to position [44, 0]
type input "Guaraná Pet"
click at [292, 171] on button "Salvar" at bounding box center [296, 169] width 20 height 10
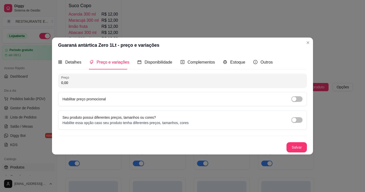
scroll to position [0, 0]
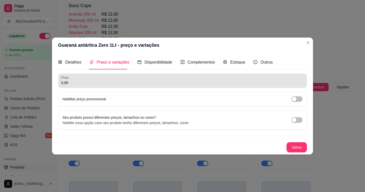
click at [76, 81] on input "0,00" at bounding box center [182, 82] width 243 height 5
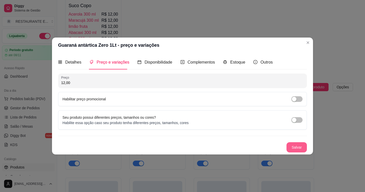
type input "12,00"
click at [298, 148] on button "Salvar" at bounding box center [297, 147] width 20 height 10
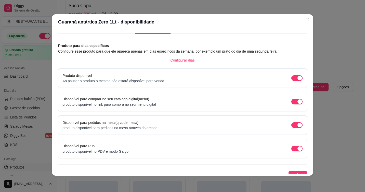
scroll to position [18, 0]
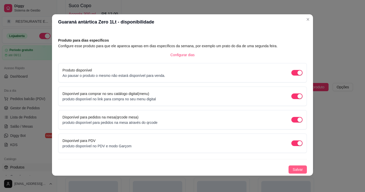
click at [294, 170] on span "Salvar" at bounding box center [298, 169] width 10 height 6
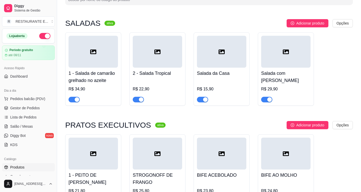
scroll to position [0, 0]
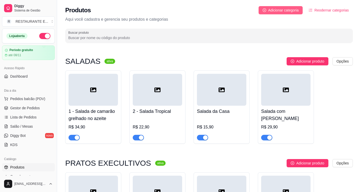
click at [288, 10] on span "Adicionar categoria" at bounding box center [283, 10] width 31 height 6
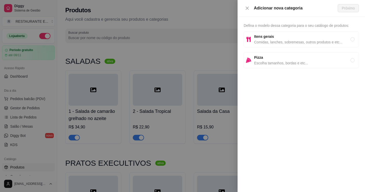
click at [306, 38] on span "Itens gerais" at bounding box center [302, 37] width 96 height 6
radio input "true"
click at [355, 7] on button "Próximo" at bounding box center [348, 8] width 21 height 8
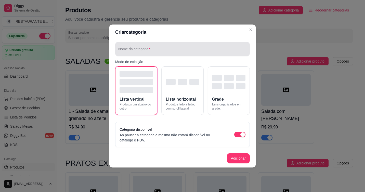
click at [151, 50] on input "Nome da categoria" at bounding box center [182, 50] width 128 height 5
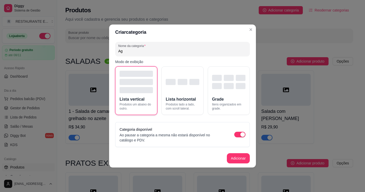
type input "A"
type input "Água"
click at [241, 159] on button "Adicionar" at bounding box center [238, 158] width 23 height 10
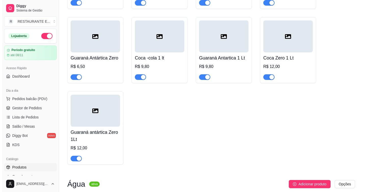
scroll to position [2230, 0]
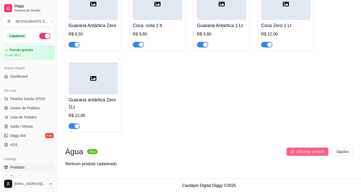
click at [311, 150] on span "Adicionar produto" at bounding box center [310, 152] width 28 height 6
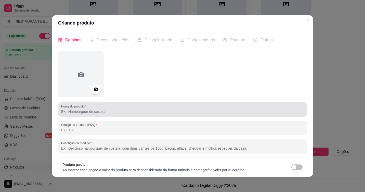
click at [81, 112] on input "Nome do produto" at bounding box center [182, 111] width 243 height 5
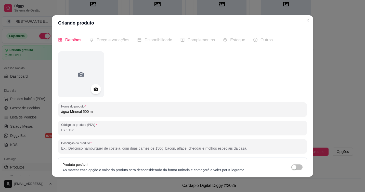
scroll to position [44, 0]
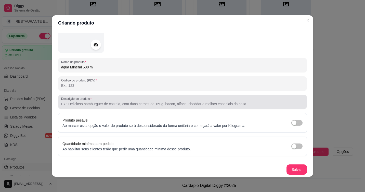
type input "água Mineral 500 ml"
click at [118, 106] on input "Descrição do produto" at bounding box center [182, 103] width 243 height 5
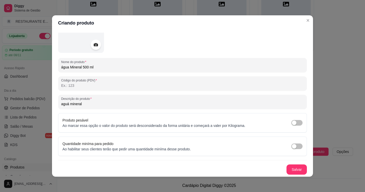
click at [67, 104] on input "aguá mineral" at bounding box center [182, 103] width 243 height 5
click at [61, 104] on input "agua mineral" at bounding box center [182, 103] width 243 height 5
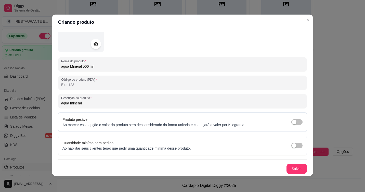
scroll to position [1, 0]
type input "água mineral"
click at [294, 167] on button "Salvar" at bounding box center [296, 168] width 20 height 10
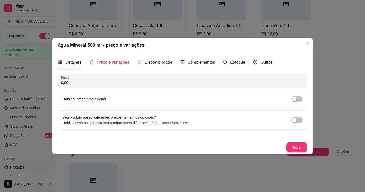
scroll to position [0, 0]
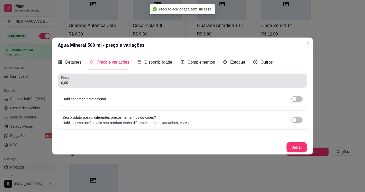
click at [73, 82] on input "0,00" at bounding box center [182, 82] width 243 height 5
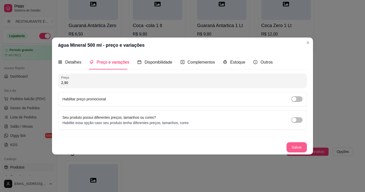
type input "2,90"
click at [302, 148] on button "Salvar" at bounding box center [296, 147] width 20 height 10
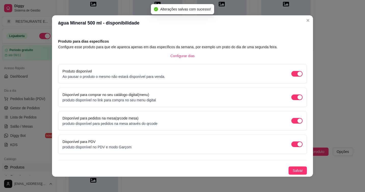
scroll to position [1, 0]
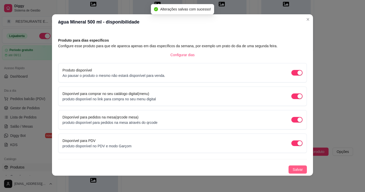
click at [293, 170] on span "Salvar" at bounding box center [298, 169] width 10 height 6
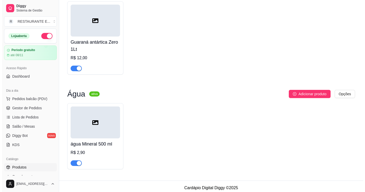
scroll to position [2290, 0]
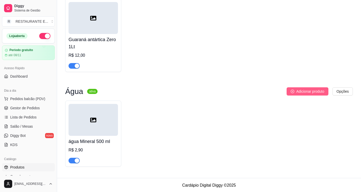
click at [306, 89] on span "Adicionar produto" at bounding box center [310, 91] width 28 height 6
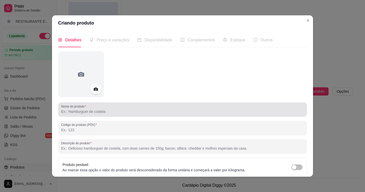
click at [79, 111] on input "Nome do produto" at bounding box center [182, 111] width 243 height 5
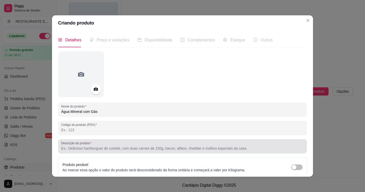
type input "Água Mineral com Gás"
click at [98, 150] on input "Descrição do produto" at bounding box center [182, 148] width 243 height 5
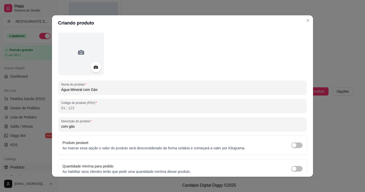
scroll to position [44, 0]
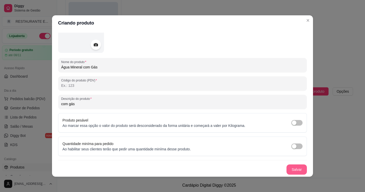
type input "com gás"
click at [291, 170] on button "Salvar" at bounding box center [297, 169] width 20 height 10
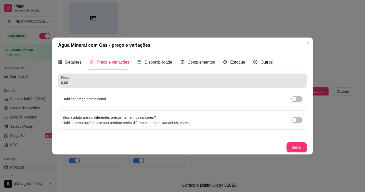
click at [92, 84] on input "0,00" at bounding box center [182, 82] width 243 height 5
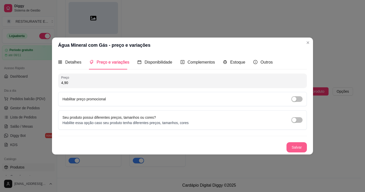
type input "4,90"
click at [301, 147] on button "Salvar" at bounding box center [297, 147] width 20 height 10
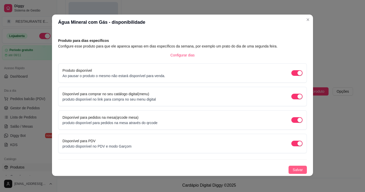
scroll to position [1, 0]
click at [293, 170] on span "Salvar" at bounding box center [298, 169] width 10 height 6
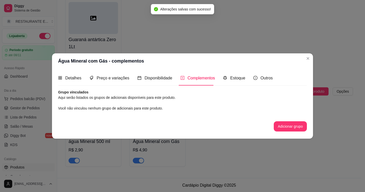
scroll to position [0, 0]
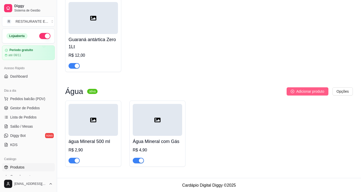
click at [317, 91] on span "Adicionar produto" at bounding box center [310, 91] width 28 height 6
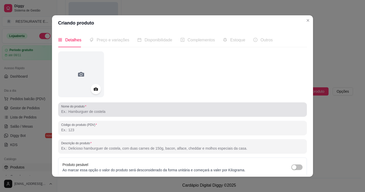
click at [85, 111] on input "Nome do produto" at bounding box center [182, 111] width 243 height 5
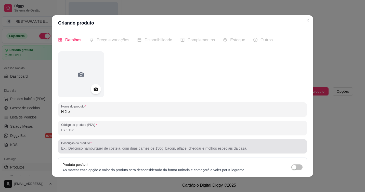
type input "H 2 o"
click at [104, 145] on div at bounding box center [182, 146] width 243 height 10
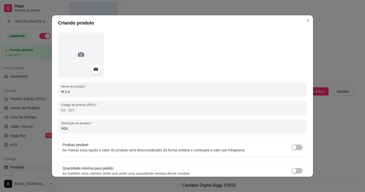
scroll to position [44, 0]
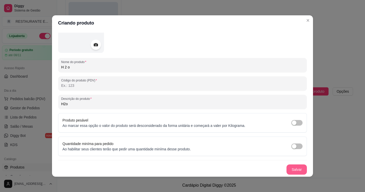
type input "H2o"
click at [290, 171] on button "Salvar" at bounding box center [296, 169] width 20 height 10
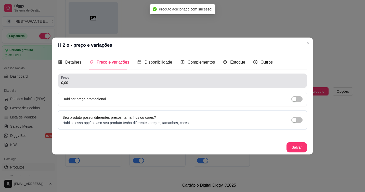
scroll to position [0, 0]
click at [85, 80] on input "0,00" at bounding box center [182, 82] width 243 height 5
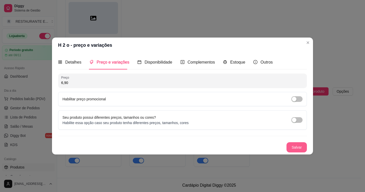
type input "6,90"
click at [297, 149] on button "Salvar" at bounding box center [296, 147] width 20 height 10
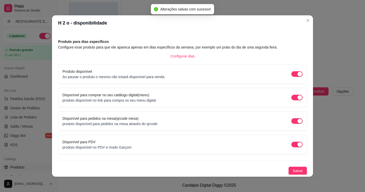
scroll to position [18, 0]
click at [295, 170] on span "Salvar" at bounding box center [298, 170] width 10 height 6
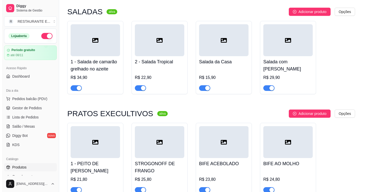
scroll to position [0, 0]
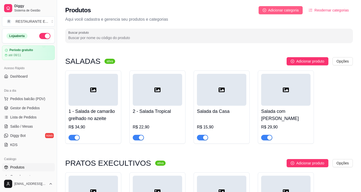
click at [277, 9] on span "Adicionar categoria" at bounding box center [283, 10] width 31 height 6
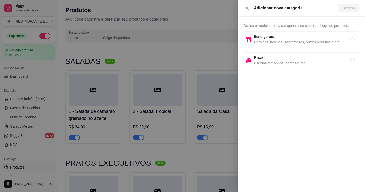
click at [287, 40] on span "Comidas, lanches, sobremesas, outros produtos e etc..." at bounding box center [302, 42] width 96 height 6
click at [279, 66] on div "Pizza Escolha tamanhos, bordas e etc..." at bounding box center [301, 60] width 115 height 16
radio input "false"
radio input "true"
click at [347, 7] on span "Próximo" at bounding box center [348, 8] width 13 height 6
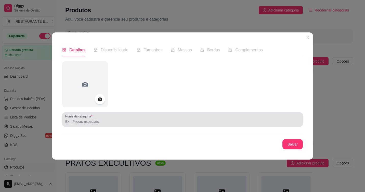
click at [104, 121] on input "Nome da categoria" at bounding box center [182, 121] width 234 height 5
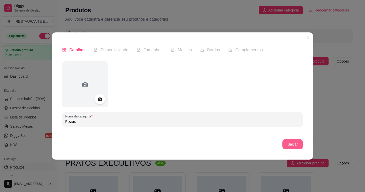
type input "Pizzas"
click at [297, 145] on button "Salvar" at bounding box center [293, 144] width 20 height 10
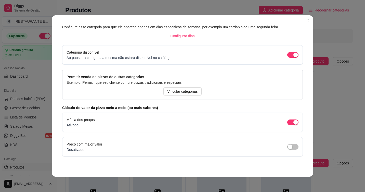
scroll to position [36, 0]
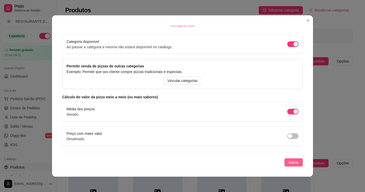
click at [289, 163] on span "Salvar" at bounding box center [293, 162] width 10 height 6
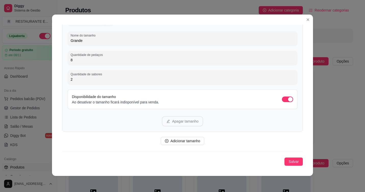
scroll to position [1, 0]
click at [183, 142] on span "Adicionar tamanho" at bounding box center [185, 141] width 30 height 6
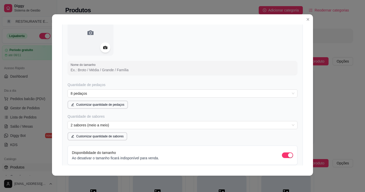
scroll to position [229, 0]
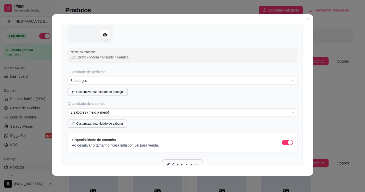
click at [86, 57] on input "Nome do tamanho" at bounding box center [183, 57] width 224 height 5
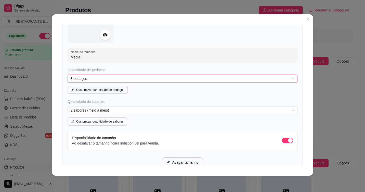
click at [71, 78] on span "8 pedaços" at bounding box center [183, 79] width 224 height 8
type input "Média"
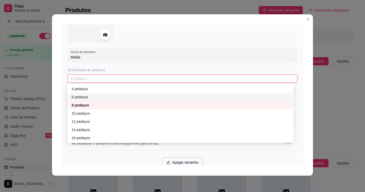
click at [91, 97] on div "6 pedaços" at bounding box center [181, 97] width 218 height 6
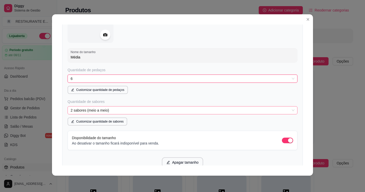
click at [83, 109] on span "2 sabores (meio a meio)" at bounding box center [183, 110] width 224 height 8
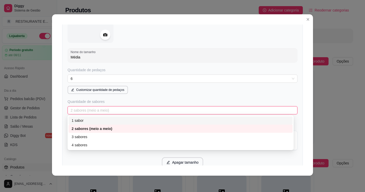
click at [87, 119] on div "1 sabor" at bounding box center [181, 120] width 218 height 6
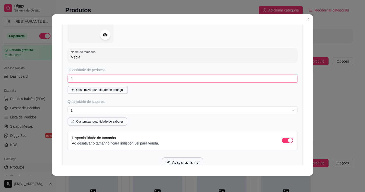
click at [217, 79] on span "6" at bounding box center [183, 79] width 224 height 8
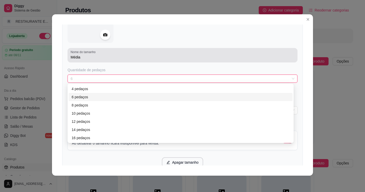
click at [165, 56] on input "Média" at bounding box center [183, 57] width 224 height 5
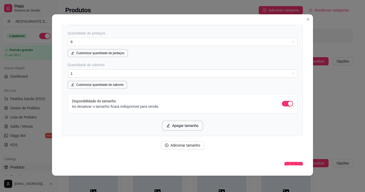
scroll to position [271, 0]
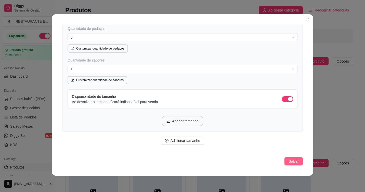
click at [292, 162] on span "Salvar" at bounding box center [293, 161] width 10 height 6
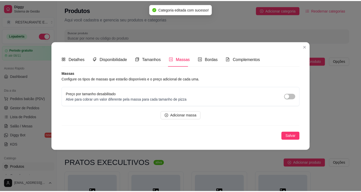
scroll to position [0, 0]
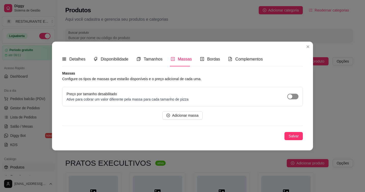
click at [296, 98] on span "button" at bounding box center [292, 97] width 11 height 6
click at [292, 97] on span "button" at bounding box center [292, 97] width 11 height 6
click at [215, 59] on span "Bordas" at bounding box center [213, 59] width 13 height 4
click at [251, 59] on span "Complementos" at bounding box center [249, 59] width 28 height 4
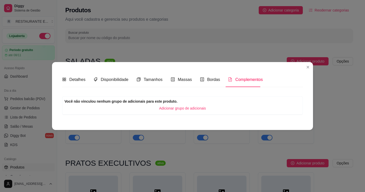
click at [190, 109] on span "Adicionar grupo de adicionais" at bounding box center [182, 108] width 47 height 6
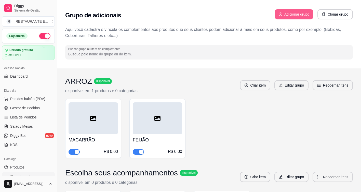
click at [293, 13] on button "Adicionar grupo" at bounding box center [294, 14] width 39 height 10
click at [121, 28] on p "Aqui você cadastra e víncula os complementos aos produtos que seus clientes pod…" at bounding box center [209, 33] width 288 height 12
drag, startPoint x: 111, startPoint y: 36, endPoint x: 109, endPoint y: 38, distance: 2.9
click at [111, 36] on p "Aqui você cadastra e víncula os complementos aos produtos que seus clientes pod…" at bounding box center [209, 33] width 288 height 12
click at [110, 53] on input "Buscar grupo ou item de complemento" at bounding box center [209, 53] width 282 height 5
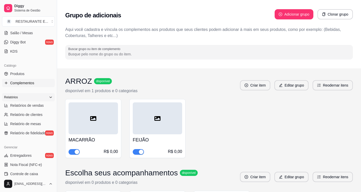
scroll to position [73, 0]
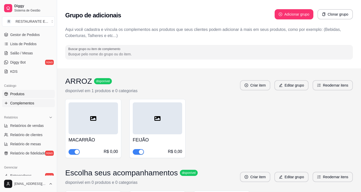
click at [20, 94] on span "Produtos" at bounding box center [17, 93] width 14 height 5
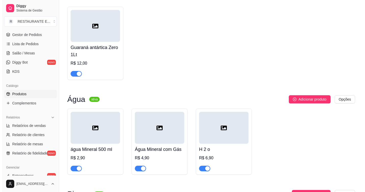
scroll to position [2318, 0]
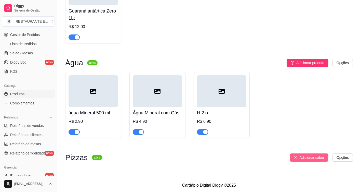
click at [307, 160] on button "Adicionar sabor" at bounding box center [309, 157] width 38 height 8
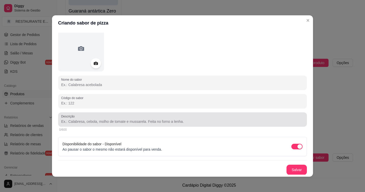
scroll to position [26, 0]
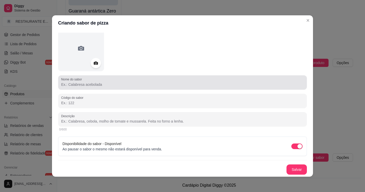
click at [106, 83] on input "Nome do sabor" at bounding box center [182, 84] width 243 height 5
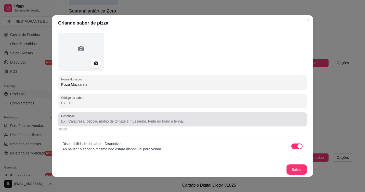
type input "Pizza Muzzarela"
click at [86, 120] on input "Descrição" at bounding box center [182, 121] width 243 height 5
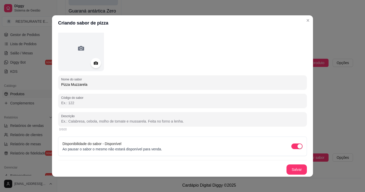
type input "a"
type input "massa, molho tomate , mussarela, calabresa cebola e orégano"
drag, startPoint x: 103, startPoint y: 119, endPoint x: 171, endPoint y: 132, distance: 68.4
click at [171, 132] on div "60/600" at bounding box center [182, 129] width 249 height 6
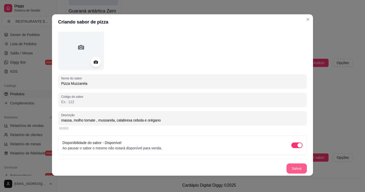
click at [293, 168] on button "Salvar" at bounding box center [296, 168] width 20 height 10
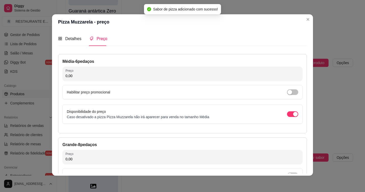
scroll to position [0, 0]
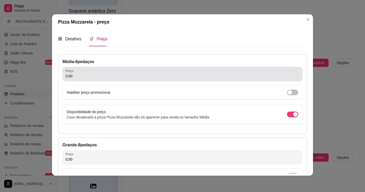
click at [83, 78] on input "0,00" at bounding box center [182, 75] width 234 height 5
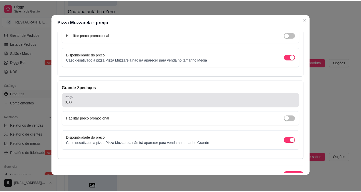
scroll to position [66, 0]
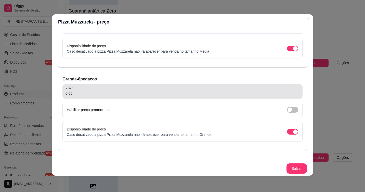
type input "32,25"
click at [90, 91] on input "0,00" at bounding box center [182, 93] width 234 height 5
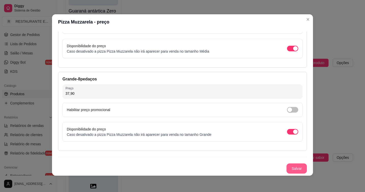
type input "37,90"
click at [291, 170] on button "Salvar" at bounding box center [297, 168] width 20 height 10
click at [290, 168] on button "Salvar" at bounding box center [296, 168] width 20 height 10
click at [292, 168] on button "Salvar" at bounding box center [297, 168] width 20 height 10
click at [296, 170] on button "Salvar" at bounding box center [297, 168] width 20 height 10
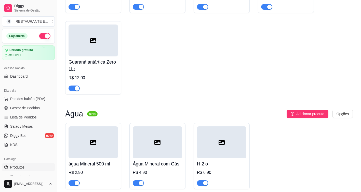
scroll to position [2191, 0]
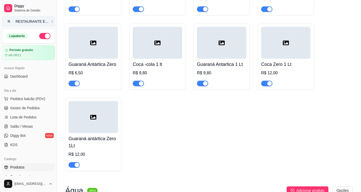
click at [49, 23] on button "R RESTAURANTE E ..." at bounding box center [28, 21] width 53 height 10
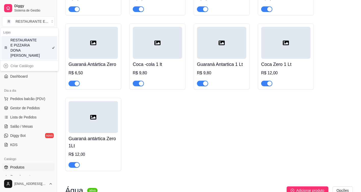
drag, startPoint x: 167, startPoint y: 119, endPoint x: 43, endPoint y: 60, distance: 137.4
click at [167, 119] on div "Coca _ cola Lata 350 ml R$ 5,80 Fanta Lata 350 ml R$ 5,80 Guaraná Antártica Lat…" at bounding box center [209, 56] width 288 height 229
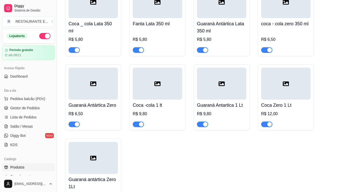
scroll to position [1972, 0]
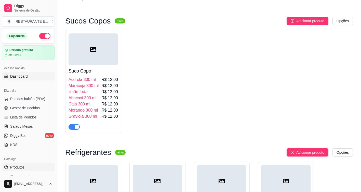
click at [27, 73] on link "Dashboard" at bounding box center [28, 76] width 53 height 8
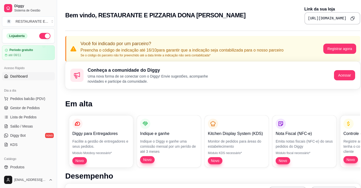
click at [351, 18] on icon "Copy to clipboard" at bounding box center [352, 18] width 4 height 4
click at [30, 101] on span "Pedidos balcão (PDV)" at bounding box center [27, 98] width 35 height 5
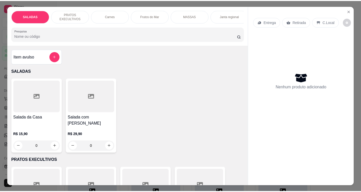
scroll to position [1972, 0]
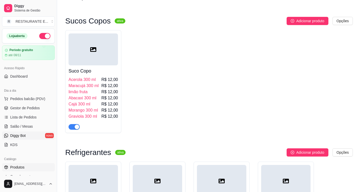
click at [24, 134] on span "Diggy Bot" at bounding box center [18, 135] width 16 height 5
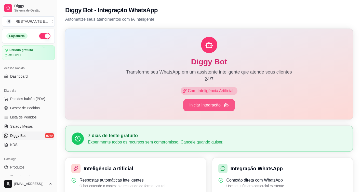
click at [206, 105] on button "Iniciar Integração" at bounding box center [209, 105] width 52 height 12
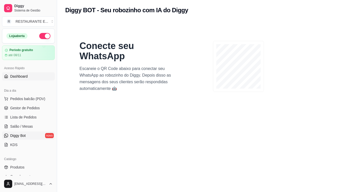
click at [29, 75] on link "Dashboard" at bounding box center [28, 76] width 53 height 8
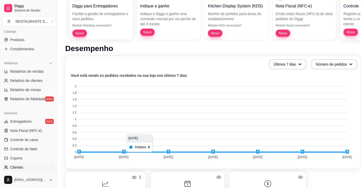
scroll to position [127, 0]
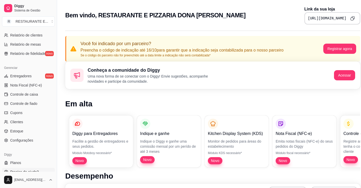
scroll to position [175, 0]
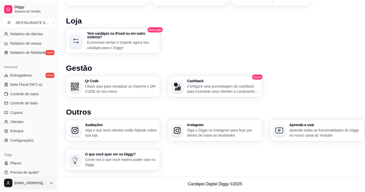
scroll to position [324, 0]
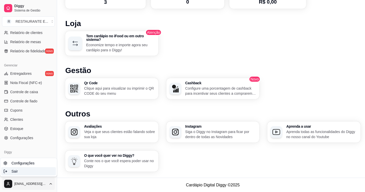
click at [18, 171] on div "Sair" at bounding box center [28, 171] width 55 height 8
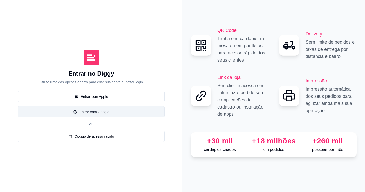
click at [110, 112] on button "Entrar com Google" at bounding box center [91, 111] width 147 height 11
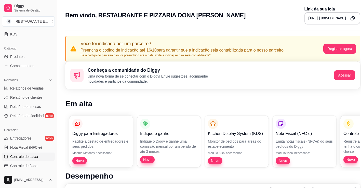
scroll to position [127, 0]
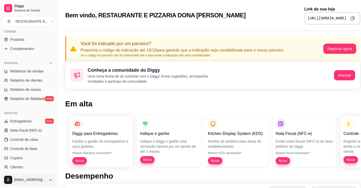
click at [49, 184] on html "Diggy Sistema de Gestão R RESTAURANTE E ... Loja aberta Período gratuito até 08…" at bounding box center [180, 94] width 361 height 188
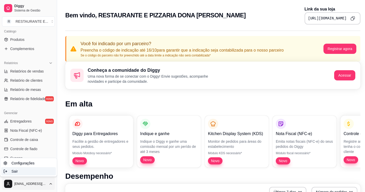
click at [33, 172] on div "Sair" at bounding box center [28, 171] width 55 height 8
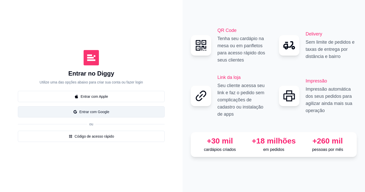
click at [108, 111] on button "Entrar com Google" at bounding box center [91, 111] width 147 height 11
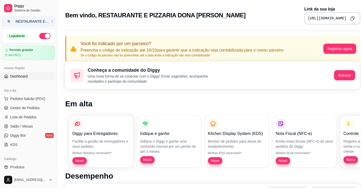
click at [42, 22] on div "RESTAURANTE E ..." at bounding box center [32, 21] width 33 height 5
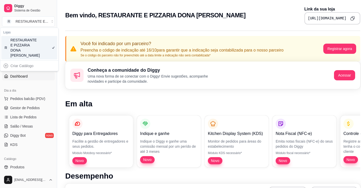
click at [30, 48] on div "RESTAURANTE E PIZZARIA DONA [PERSON_NAME]" at bounding box center [21, 47] width 23 height 20
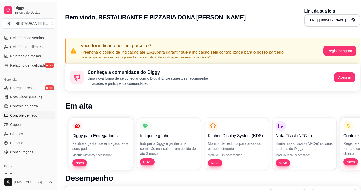
scroll to position [175, 0]
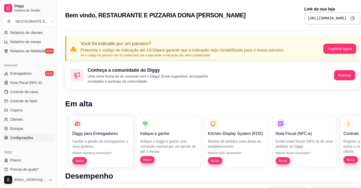
click at [28, 138] on span "Configurações" at bounding box center [21, 137] width 23 height 5
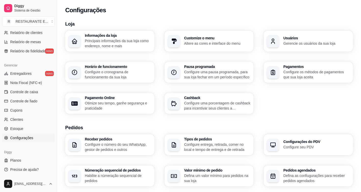
click at [323, 39] on h3 "Usuários" at bounding box center [316, 38] width 67 height 4
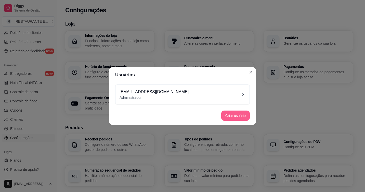
click at [235, 115] on button "Criar usuário" at bounding box center [235, 115] width 29 height 10
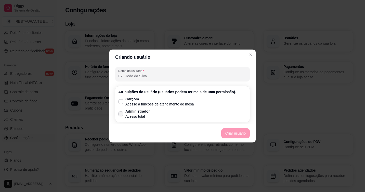
click at [121, 113] on icon at bounding box center [121, 113] width 4 height 3
click at [121, 115] on input "Administrador Acesso total" at bounding box center [119, 116] width 3 height 3
checkbox input "true"
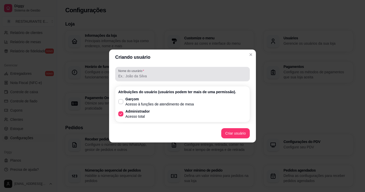
click at [135, 77] on input "Nome do usurário" at bounding box center [182, 75] width 128 height 5
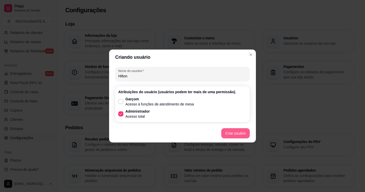
type input "Hilton"
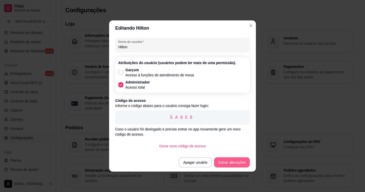
click at [236, 163] on button "Salvar alterações" at bounding box center [232, 162] width 36 height 10
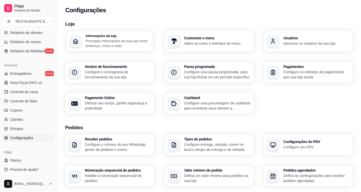
click at [114, 42] on p "Principais informações da sua loja como endereço, nome e mais" at bounding box center [118, 43] width 64 height 10
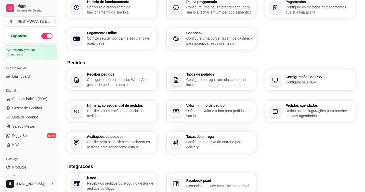
scroll to position [63, 0]
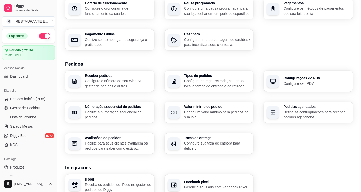
click at [213, 112] on p "Defina um valor mínimo para pedidos na sua loja" at bounding box center [217, 114] width 67 height 10
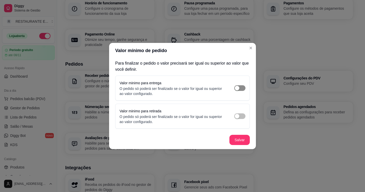
click at [241, 88] on span "button" at bounding box center [239, 88] width 11 height 6
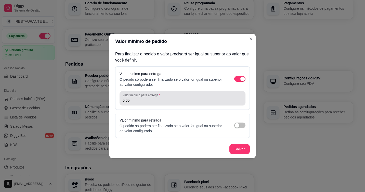
click at [164, 103] on div "0,00" at bounding box center [183, 98] width 120 height 10
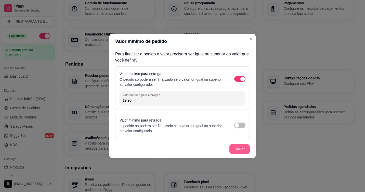
type input "19,90"
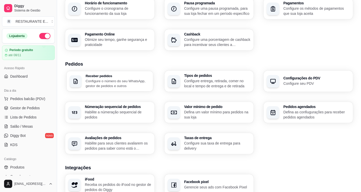
click at [112, 81] on p "Configure o número do seu WhatsApp, gestor de pedidos e outros" at bounding box center [118, 83] width 64 height 10
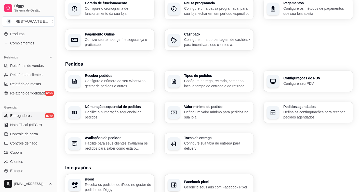
scroll to position [48, 0]
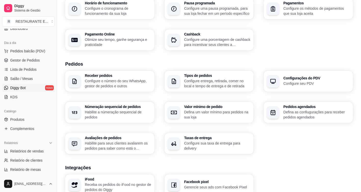
click at [28, 88] on link "Diggy Bot novo" at bounding box center [28, 88] width 53 height 8
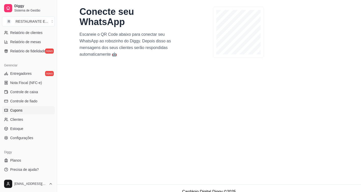
scroll to position [41, 0]
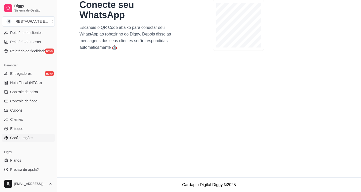
click at [29, 137] on span "Configurações" at bounding box center [21, 137] width 23 height 5
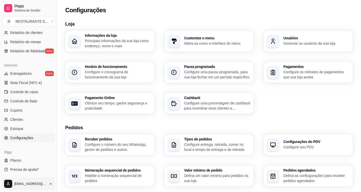
click at [50, 183] on html "Diggy Sistema de Gestão R RESTAURANTE E ... Loja aberta Período gratuito até 08…" at bounding box center [180, 96] width 361 height 192
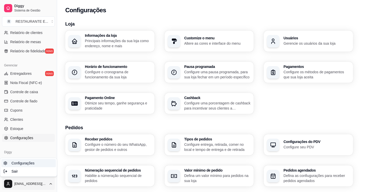
click at [31, 163] on span "Configurações" at bounding box center [22, 162] width 23 height 5
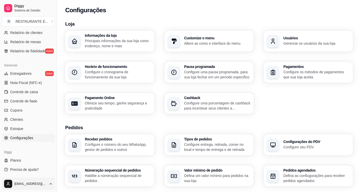
click at [49, 184] on html "Diggy Sistema de Gestão R RESTAURANTE E ... Loja aberta Período gratuito até 08…" at bounding box center [180, 96] width 361 height 192
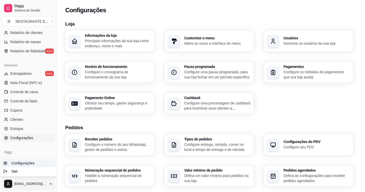
click at [11, 163] on span "Configurações" at bounding box center [22, 162] width 23 height 5
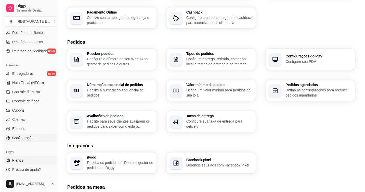
scroll to position [102, 0]
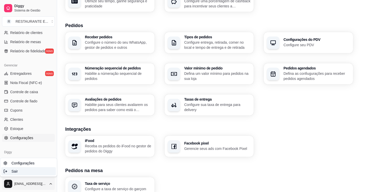
click at [24, 173] on div "Sair" at bounding box center [28, 171] width 55 height 8
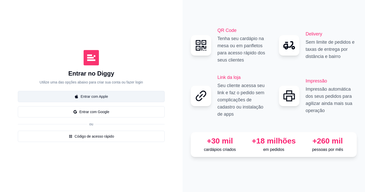
click at [112, 98] on button "Entrar com Apple" at bounding box center [91, 96] width 147 height 11
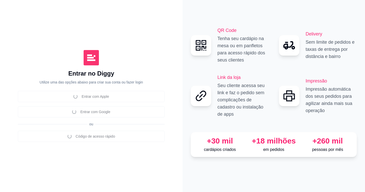
click at [98, 113] on div "Entrar com Apple Entrar com Google ou Código de acesso rápido" at bounding box center [91, 116] width 147 height 51
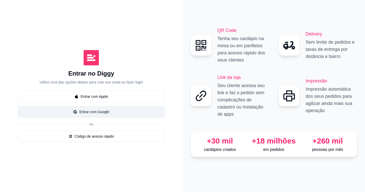
click at [115, 110] on button "Entrar com Google" at bounding box center [91, 111] width 147 height 11
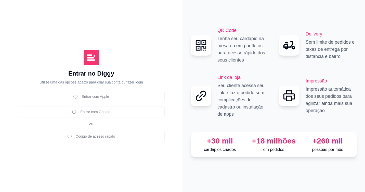
click at [111, 111] on div "Entrar com Apple Entrar com Google ou Código de acesso rápido" at bounding box center [91, 116] width 147 height 51
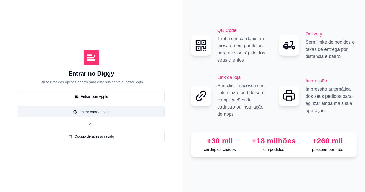
click at [107, 111] on button "Entrar com Google" at bounding box center [91, 111] width 147 height 11
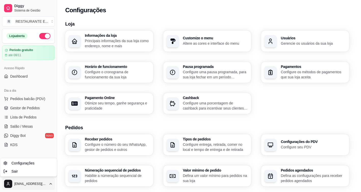
click at [50, 184] on html "Diggy Sistema de Gestão R RESTAURANTE E ... Loja aberta Período gratuito até 08…" at bounding box center [180, 96] width 361 height 192
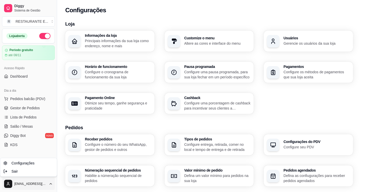
drag, startPoint x: 301, startPoint y: 100, endPoint x: 294, endPoint y: 100, distance: 7.4
click at [301, 100] on html "Diggy Sistema de Gestão R RESTAURANTE E ... Loja aberta Período gratuito até 08…" at bounding box center [182, 96] width 365 height 192
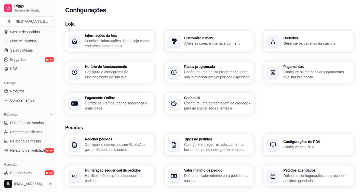
scroll to position [76, 0]
click at [31, 87] on link "Produtos" at bounding box center [28, 90] width 53 height 8
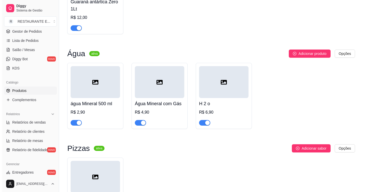
scroll to position [2380, 0]
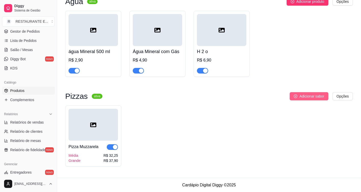
click at [319, 94] on span "Adicionar sabor" at bounding box center [311, 96] width 25 height 6
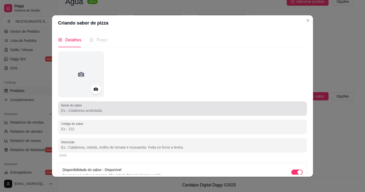
click at [117, 115] on div "Nome do sabor" at bounding box center [182, 108] width 249 height 14
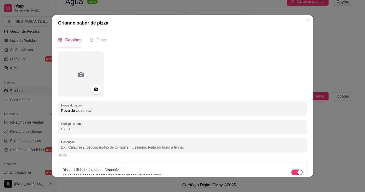
click at [75, 111] on input "Pizza de calabresa" at bounding box center [182, 110] width 243 height 5
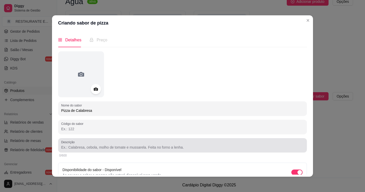
type input "Pizza de Calabresa"
click at [93, 148] on input "Descrição" at bounding box center [182, 146] width 243 height 5
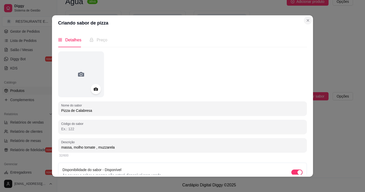
type input "massa, molho tomate , muzzarela"
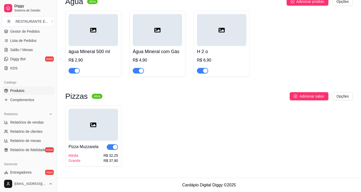
click at [104, 127] on div at bounding box center [93, 125] width 49 height 32
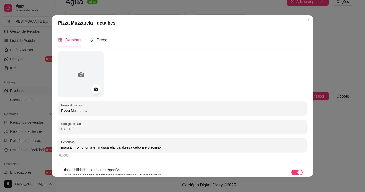
click at [128, 148] on input "massa, molho tomate , mussarela, calabresa cebola e orégano" at bounding box center [182, 146] width 243 height 5
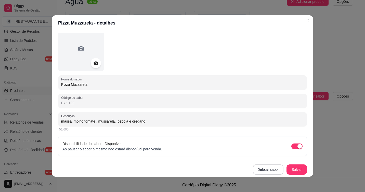
scroll to position [1, 0]
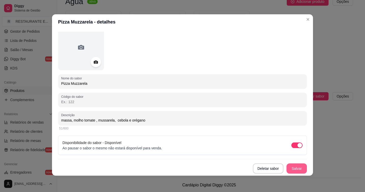
click at [289, 170] on button "Salvar" at bounding box center [296, 168] width 20 height 10
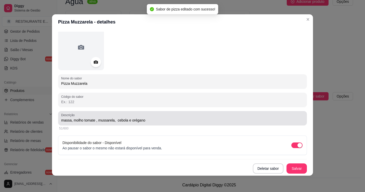
click at [124, 120] on input "massa, molho tomate , mussarela, cebola e orégano" at bounding box center [182, 119] width 243 height 5
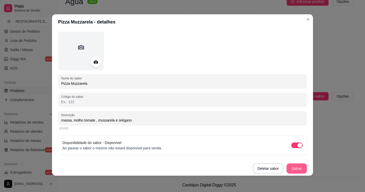
type input "massa, molho tomate , mussarela e orégano"
click at [292, 168] on button "Salvar" at bounding box center [296, 168] width 20 height 10
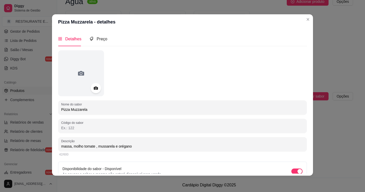
scroll to position [0, 0]
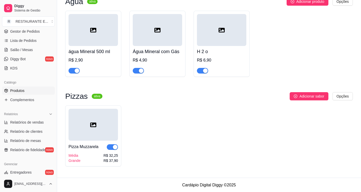
click at [81, 127] on div at bounding box center [93, 125] width 49 height 32
click at [311, 95] on span "Adicionar sabor" at bounding box center [311, 96] width 25 height 6
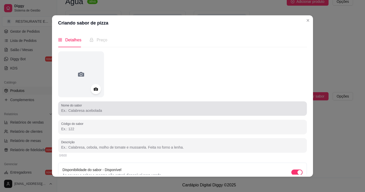
click at [80, 113] on input "Nome do sabor" at bounding box center [182, 110] width 243 height 5
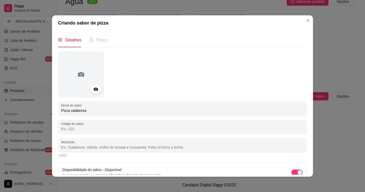
click at [70, 111] on input "Pizza calabresa" at bounding box center [182, 110] width 243 height 5
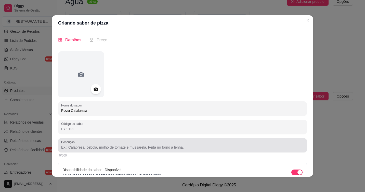
type input "Pizza Calabresa"
click at [80, 148] on input "Descrição" at bounding box center [182, 146] width 243 height 5
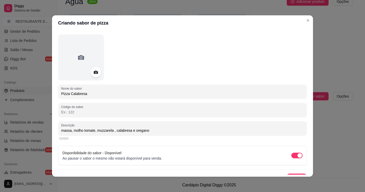
scroll to position [26, 0]
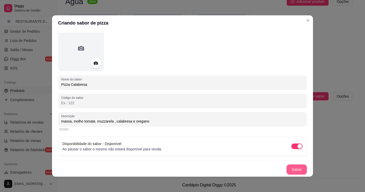
type input "massa, molho tomate, muzzarela , calabresa e oregano"
click at [289, 169] on button "Salvar" at bounding box center [297, 169] width 20 height 10
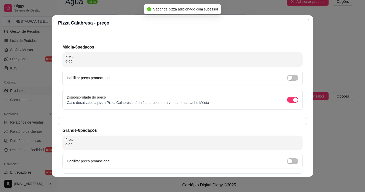
scroll to position [0, 0]
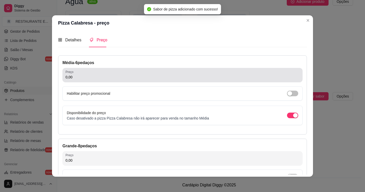
click at [78, 79] on input "0,00" at bounding box center [182, 76] width 234 height 5
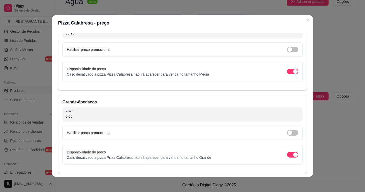
scroll to position [51, 0]
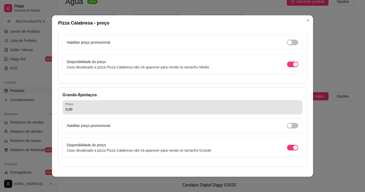
type input "35,15"
click at [76, 110] on input "0,00" at bounding box center [182, 109] width 234 height 5
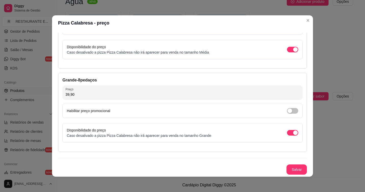
scroll to position [1, 0]
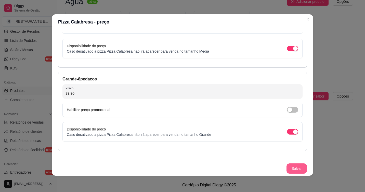
type input "39,90"
click at [293, 169] on button "Salvar" at bounding box center [296, 168] width 20 height 10
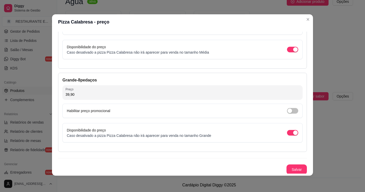
scroll to position [66, 0]
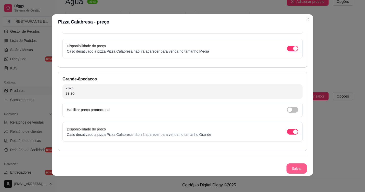
click at [288, 167] on button "Salvar" at bounding box center [296, 168] width 20 height 10
click at [291, 169] on button "Salvar" at bounding box center [296, 168] width 20 height 10
click at [293, 167] on button "Salvar" at bounding box center [296, 168] width 20 height 10
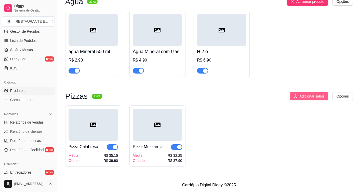
click at [301, 96] on span "Adicionar sabor" at bounding box center [311, 96] width 25 height 6
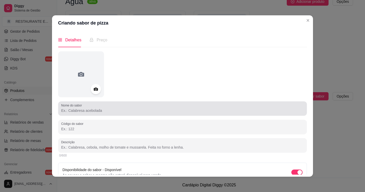
click at [85, 114] on div "Nome do sabor" at bounding box center [182, 108] width 249 height 14
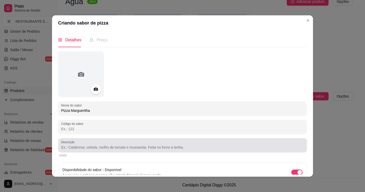
type input "Pizza Margueritha"
click at [79, 150] on div at bounding box center [182, 145] width 243 height 10
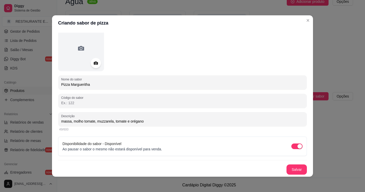
scroll to position [1, 0]
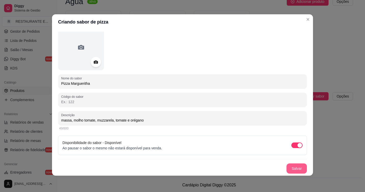
type input "massa, molho tomate, muzzarela, tomate e orégano"
click at [292, 168] on button "Salvar" at bounding box center [296, 168] width 20 height 10
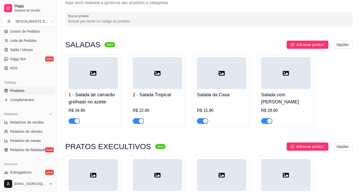
scroll to position [0, 0]
